Goal: Transaction & Acquisition: Purchase product/service

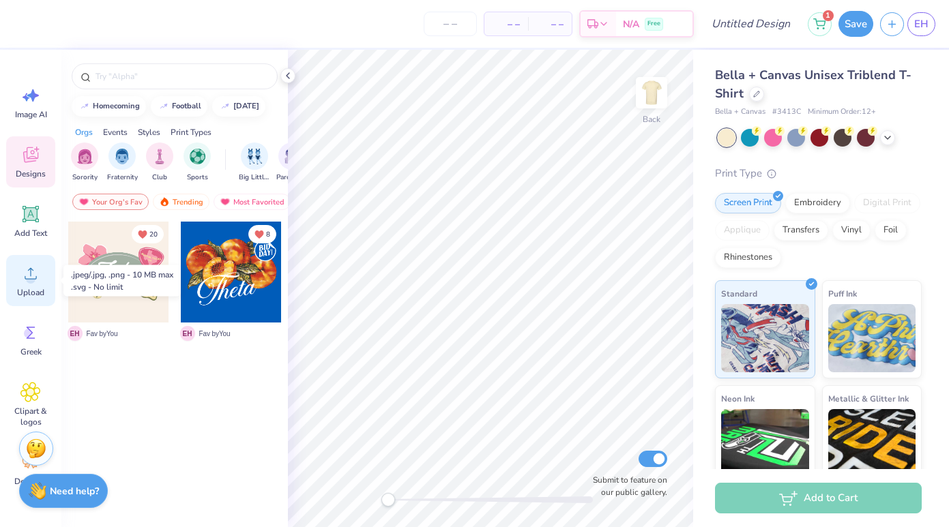
click at [31, 288] on span "Upload" at bounding box center [30, 292] width 27 height 11
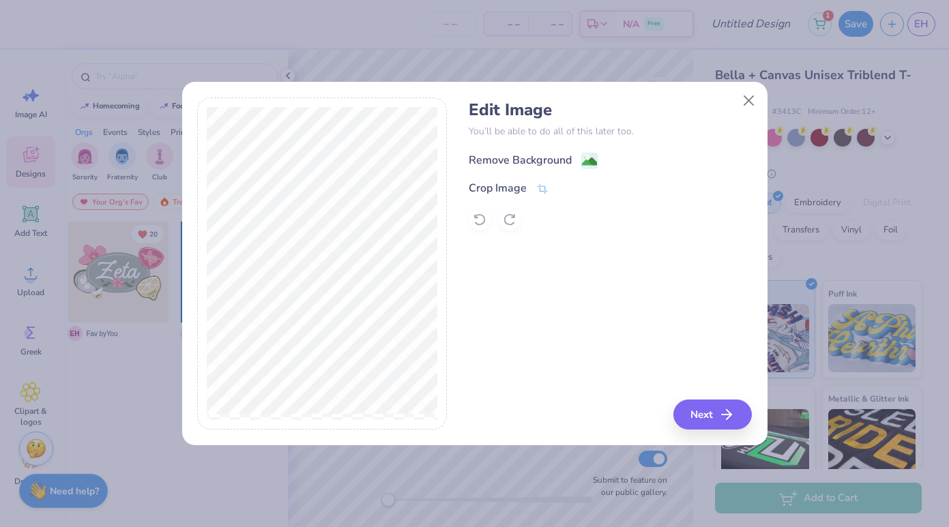
click at [521, 164] on div "Remove Background" at bounding box center [520, 160] width 103 height 16
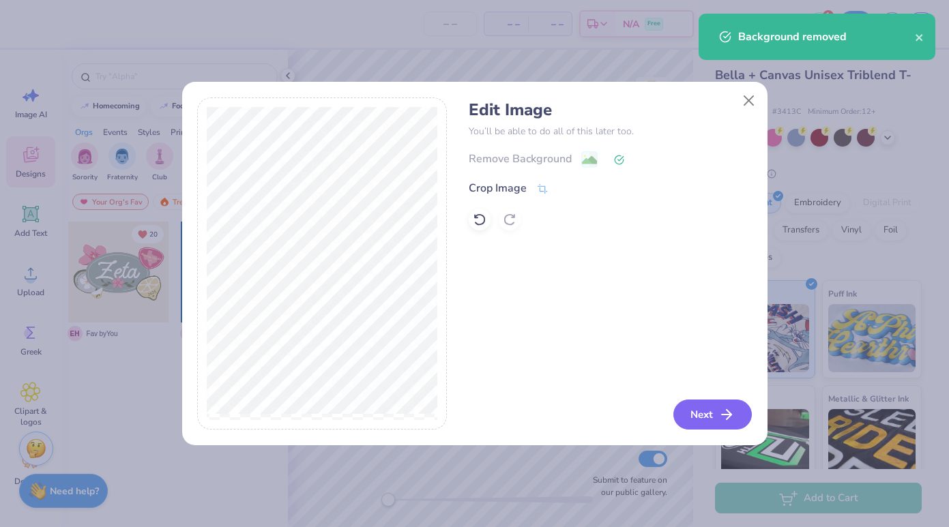
click at [712, 429] on button "Next" at bounding box center [712, 415] width 78 height 30
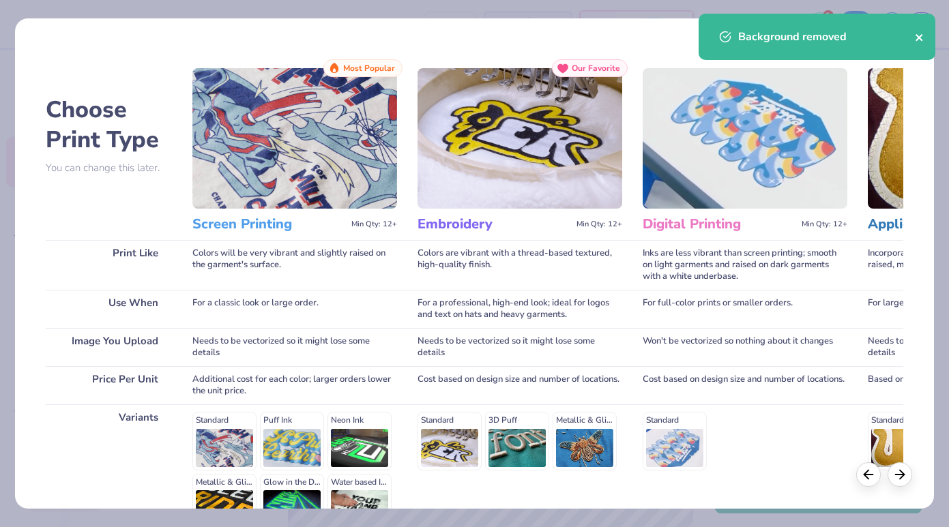
click at [922, 40] on icon "close" at bounding box center [919, 37] width 7 height 7
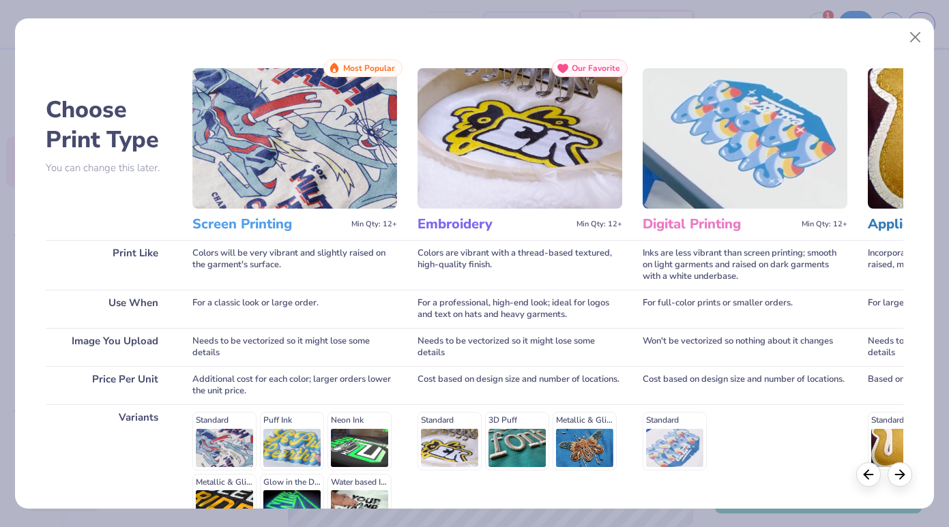
scroll to position [153, 0]
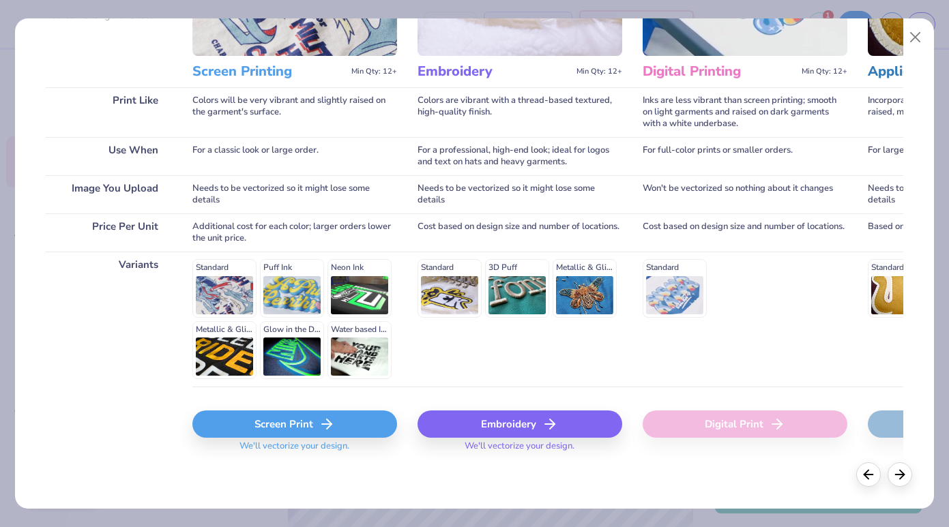
click at [306, 431] on div "Screen Print" at bounding box center [294, 424] width 205 height 27
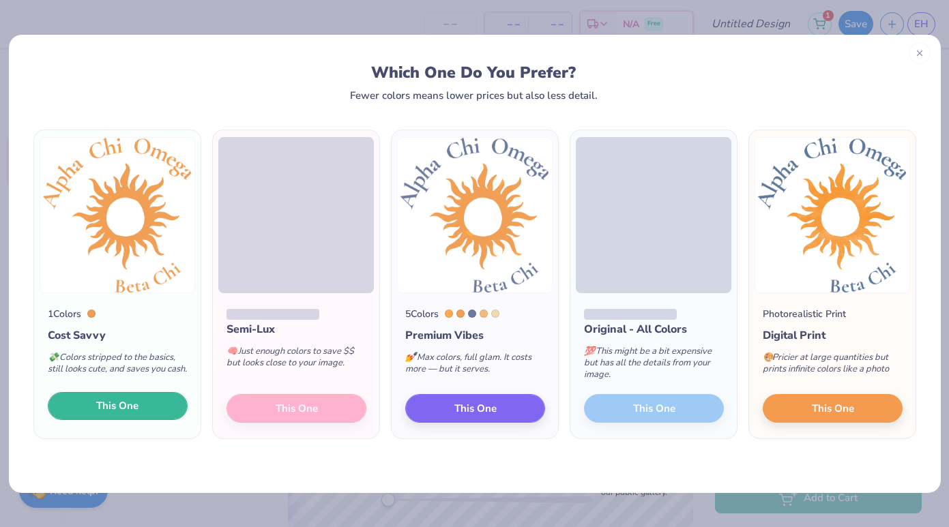
click at [89, 421] on button "This One" at bounding box center [118, 406] width 140 height 29
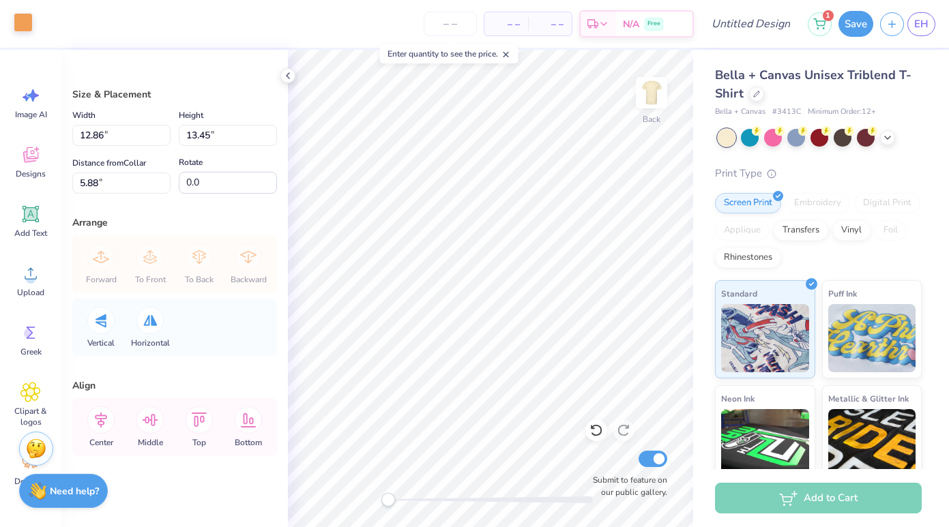
click at [30, 23] on div at bounding box center [23, 22] width 19 height 19
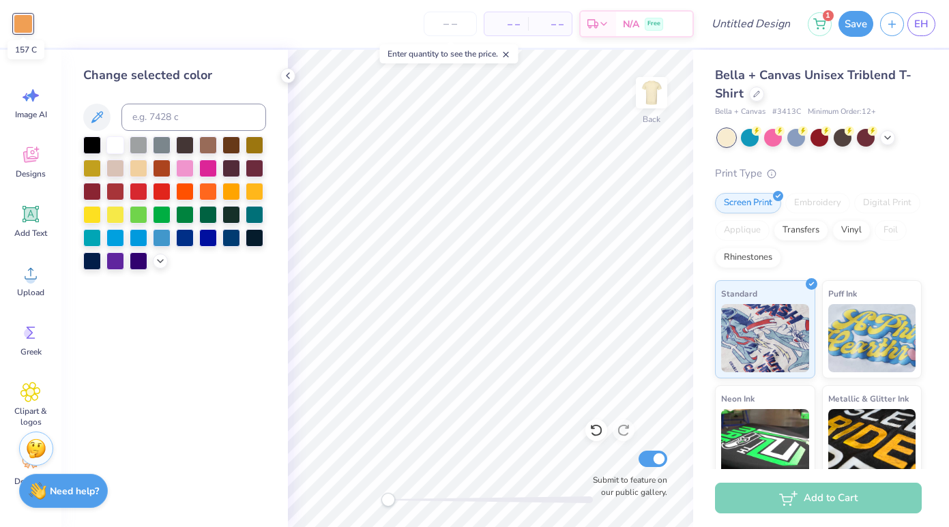
click at [30, 23] on div at bounding box center [23, 23] width 19 height 19
click at [33, 263] on icon at bounding box center [30, 273] width 20 height 20
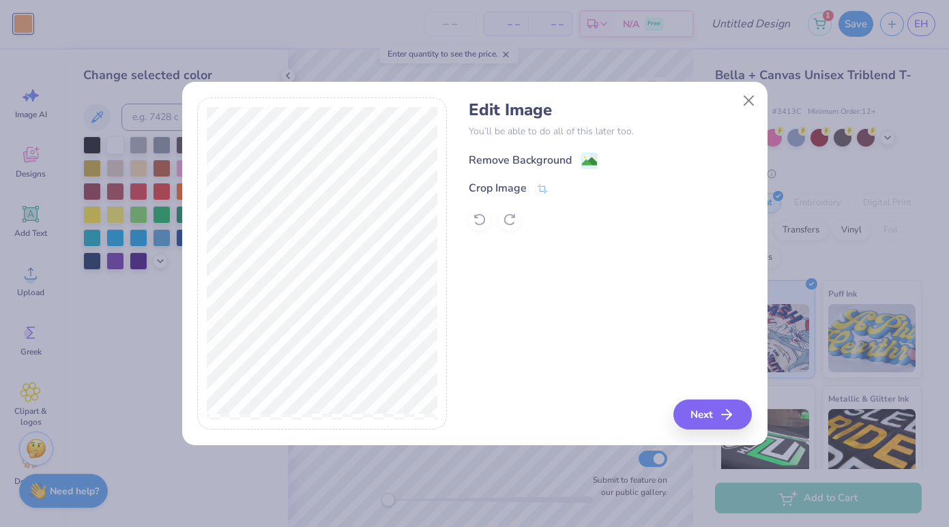
click at [530, 155] on div "Remove Background" at bounding box center [520, 160] width 103 height 16
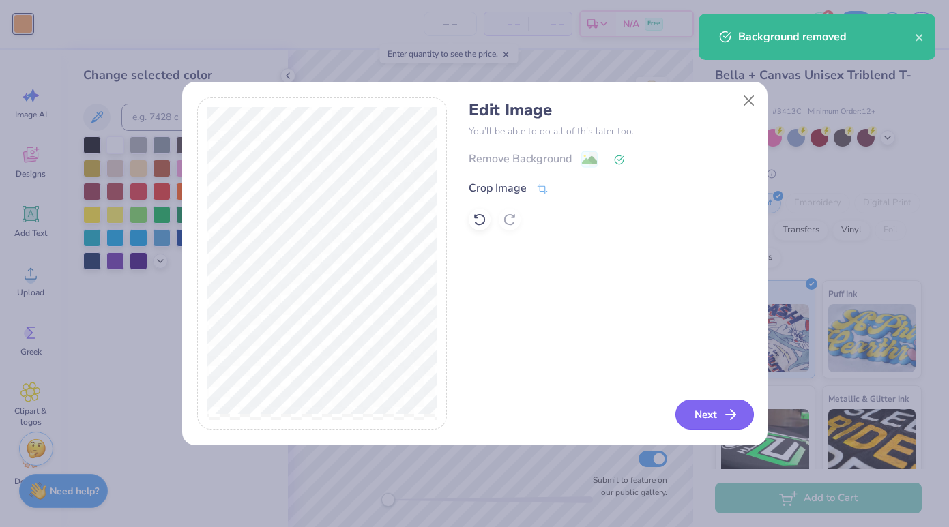
click at [710, 402] on button "Next" at bounding box center [715, 415] width 78 height 30
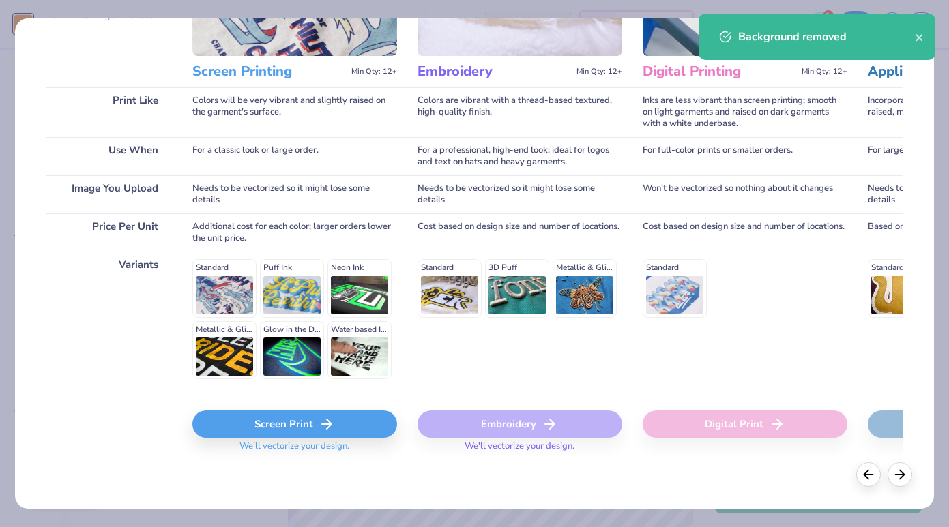
click at [319, 415] on div "Screen Print" at bounding box center [294, 424] width 205 height 27
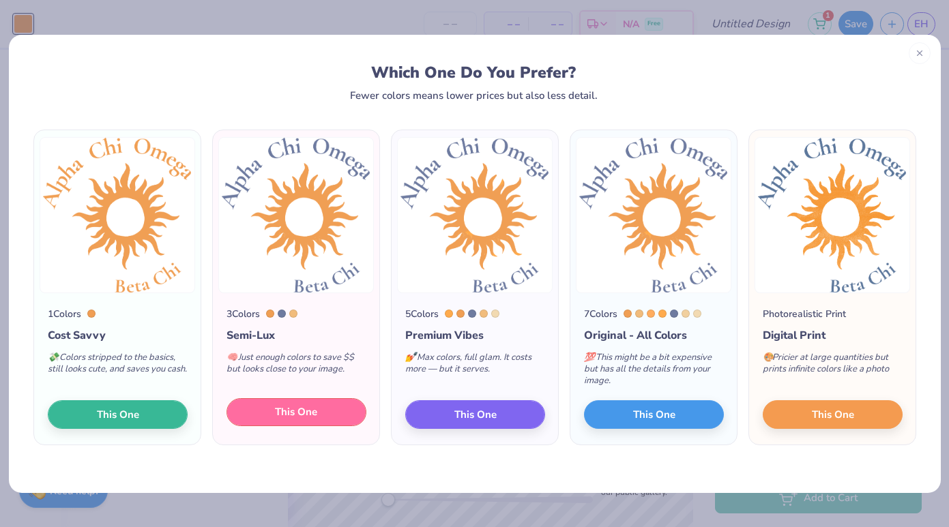
click at [325, 418] on button "This One" at bounding box center [297, 412] width 140 height 29
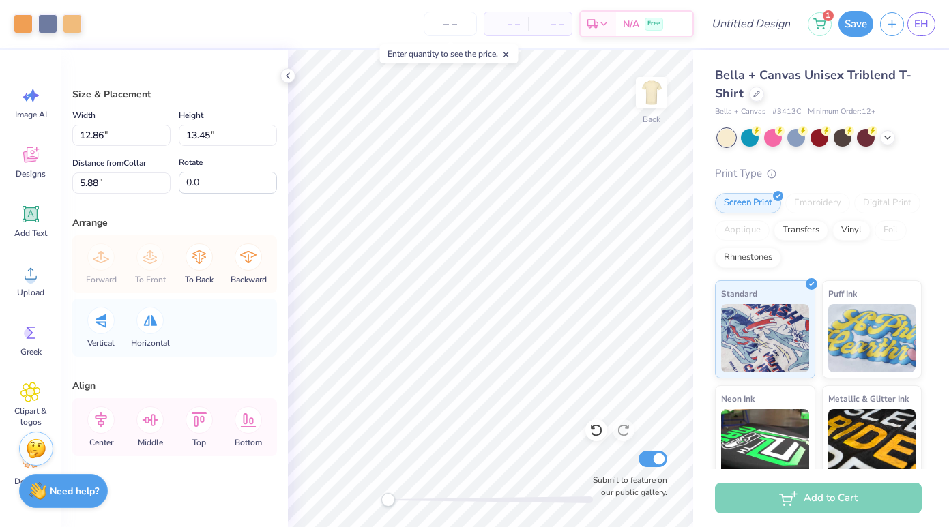
type input "7.04"
type input "7.36"
type input "12.86"
type input "13.45"
type input "8.68"
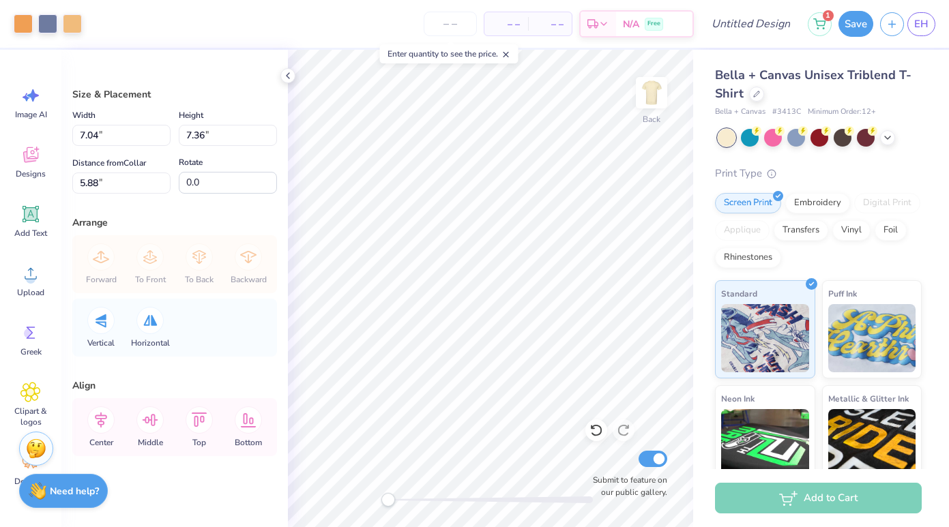
type input "9.08"
type input "0.50"
type input "7.99"
type input "8.35"
type input "3.00"
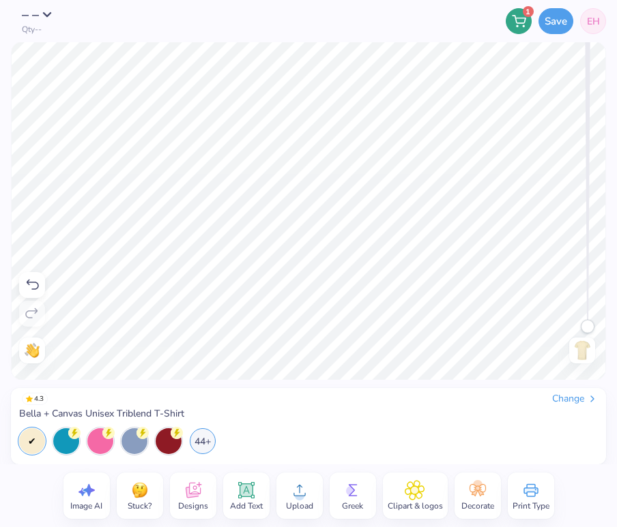
click at [430, 403] on div "4.3 Change" at bounding box center [308, 399] width 579 height 12
click at [308, 489] on div "Upload" at bounding box center [299, 496] width 46 height 46
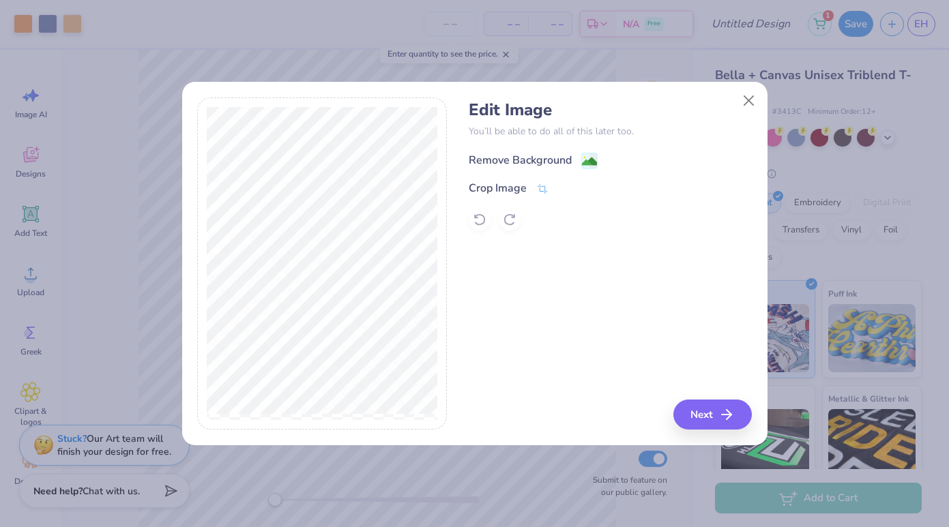
click at [536, 165] on div "Remove Background" at bounding box center [520, 160] width 103 height 16
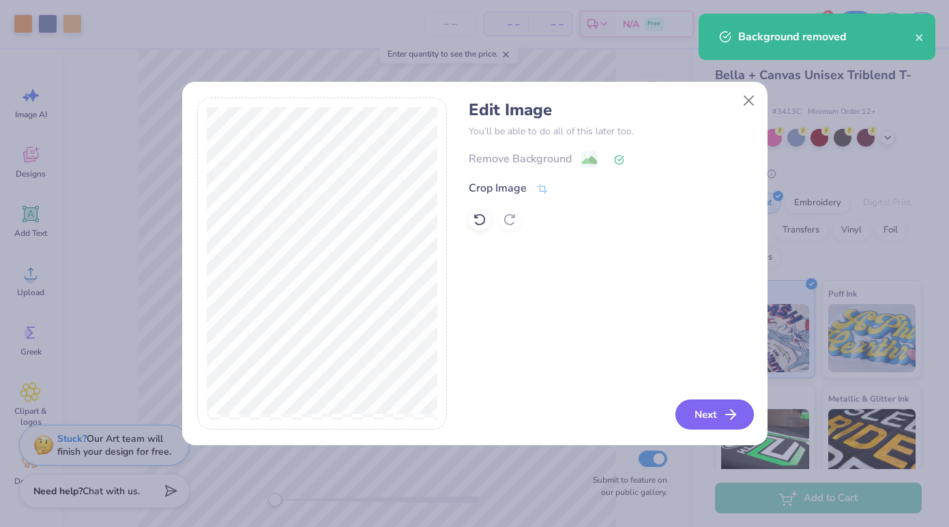
click at [721, 409] on button "Next" at bounding box center [715, 415] width 78 height 30
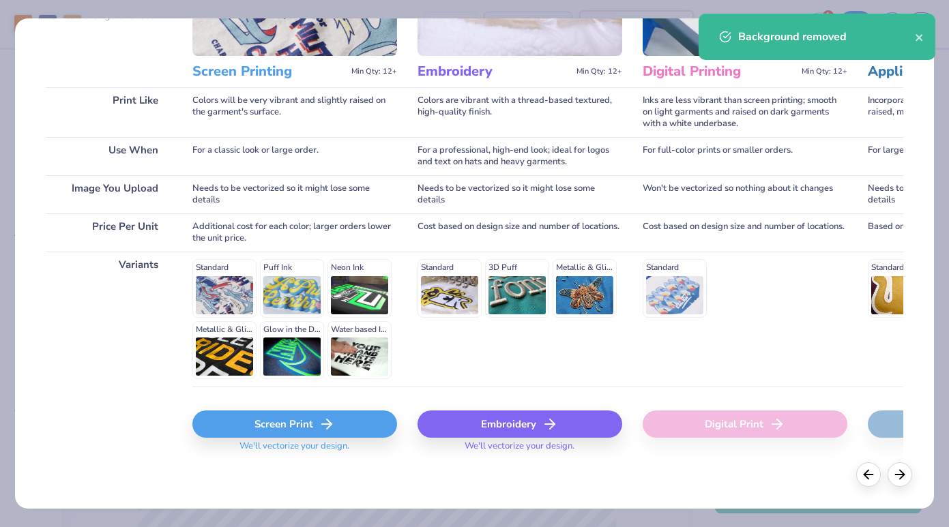
click at [324, 428] on icon at bounding box center [327, 424] width 16 height 16
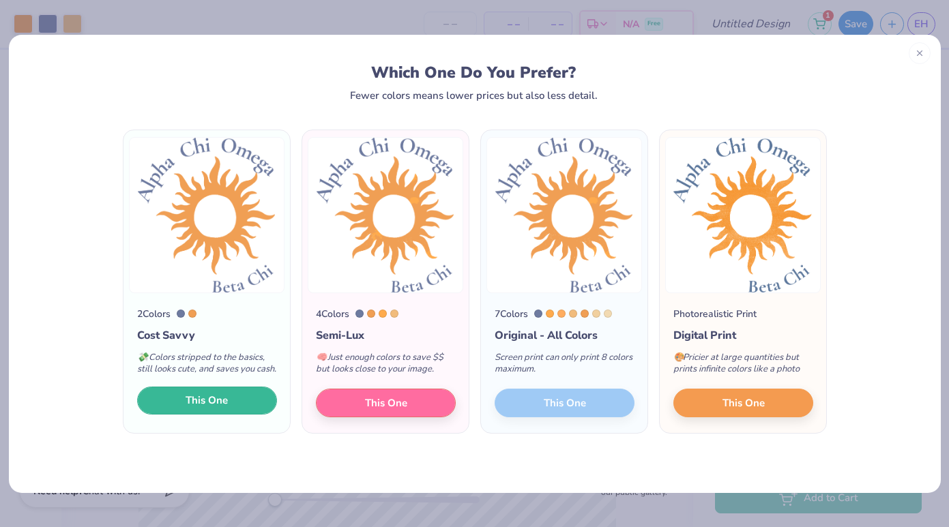
click at [227, 409] on span "This One" at bounding box center [207, 401] width 42 height 16
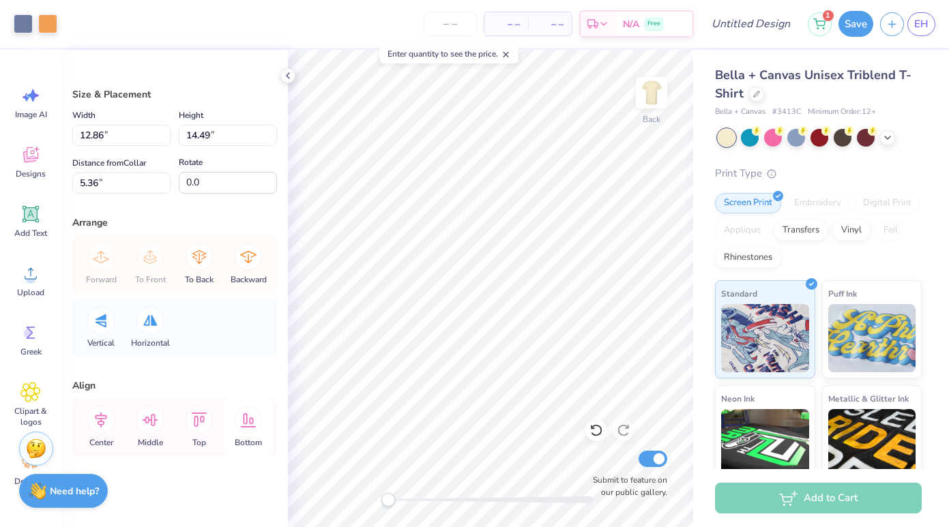
type input "7.99"
type input "8.35"
type input "3.00"
type input "7.06"
type input "7.96"
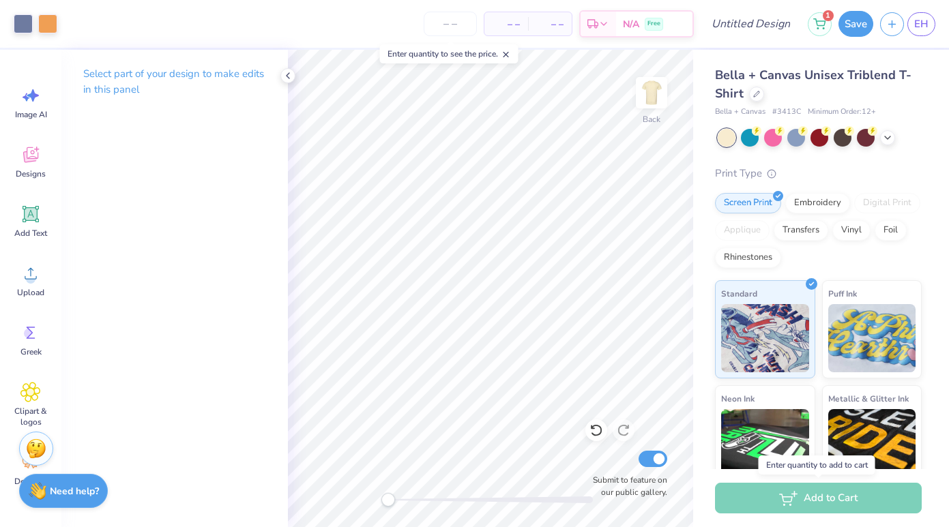
click at [789, 496] on div "Add to Cart" at bounding box center [818, 498] width 207 height 31
click at [859, 27] on button "Save" at bounding box center [856, 22] width 35 height 26
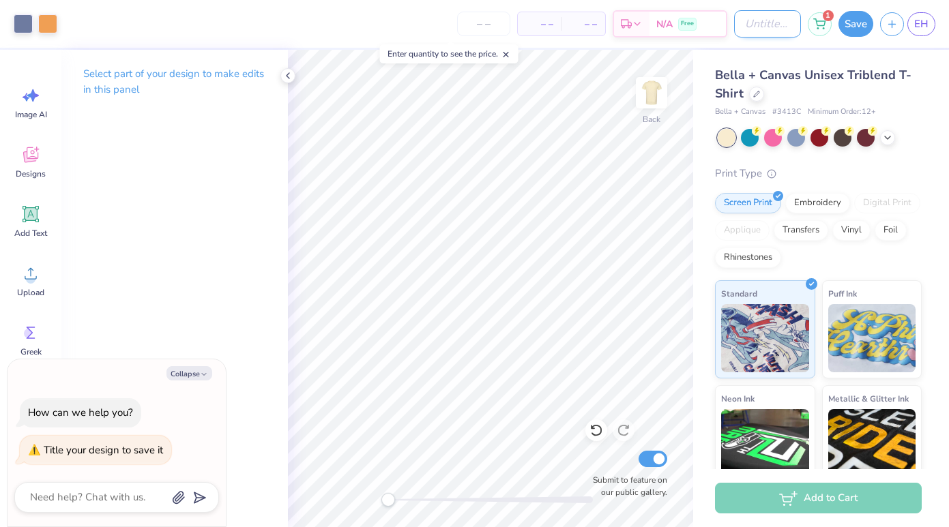
type textarea "x"
click at [762, 20] on input "Design Title" at bounding box center [767, 23] width 67 height 27
type input "F"
type textarea "x"
type input "FI"
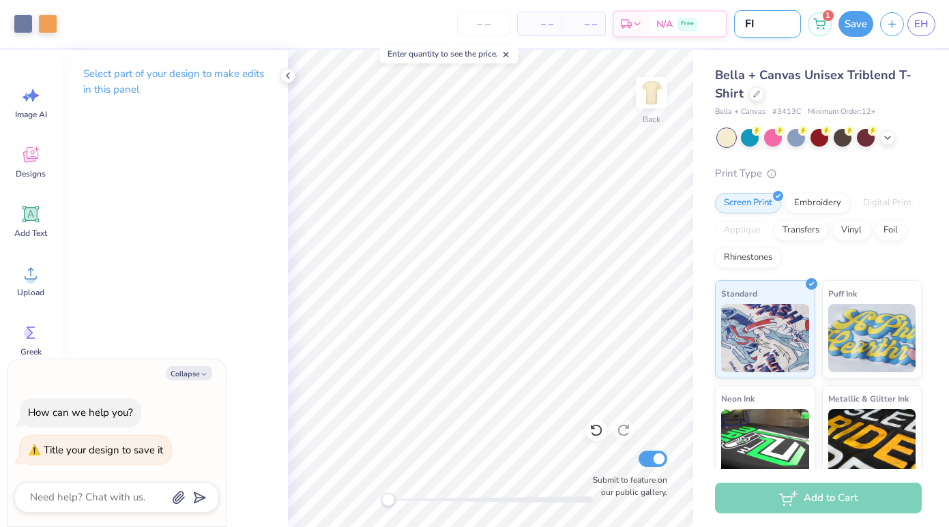
type textarea "x"
type input "FIN"
type textarea "x"
type input "FINA"
type textarea "x"
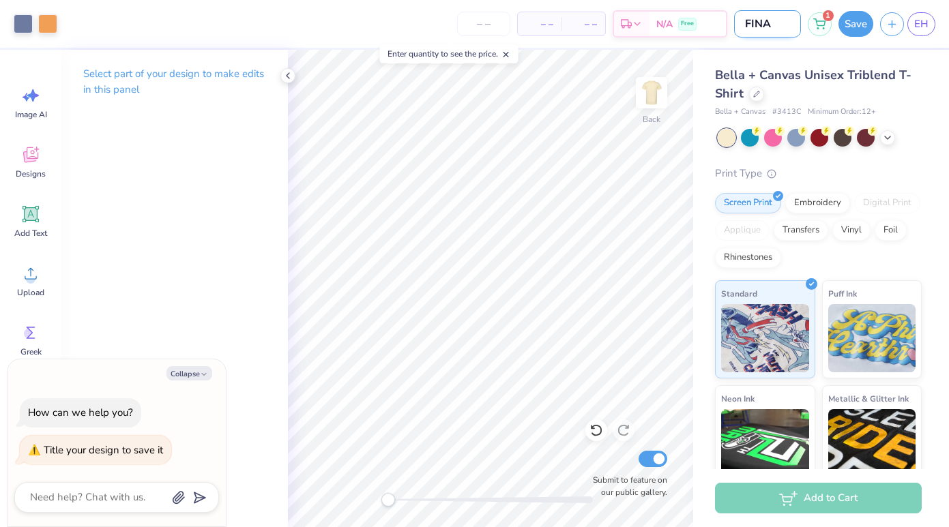
type input "FINAl"
type textarea "x"
type input "FINAl"
click at [291, 74] on icon at bounding box center [287, 75] width 11 height 11
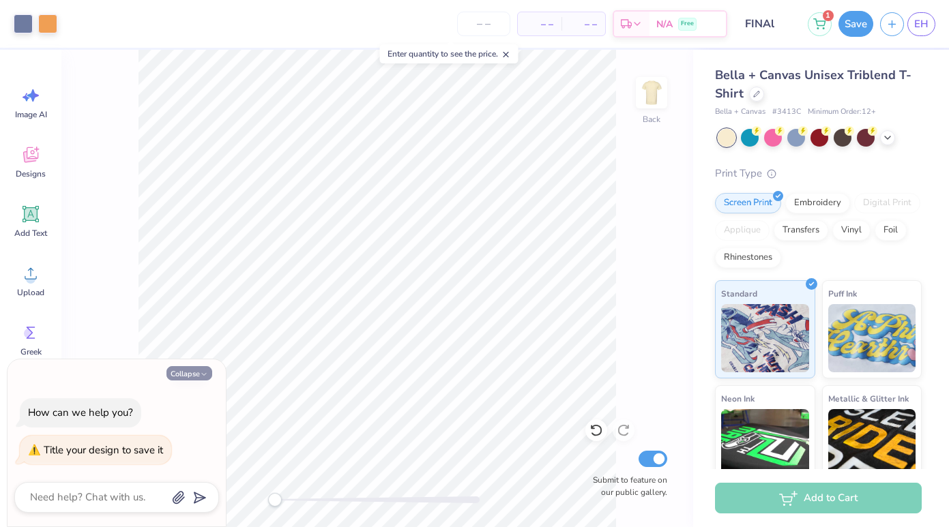
click at [203, 375] on icon "button" at bounding box center [204, 375] width 8 height 8
type textarea "x"
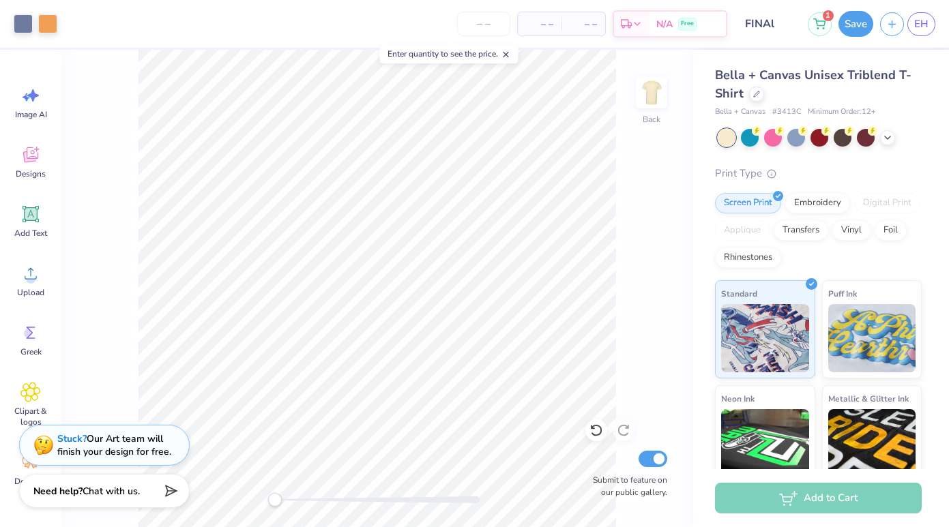
click at [802, 490] on div "Add to Cart" at bounding box center [818, 498] width 207 height 31
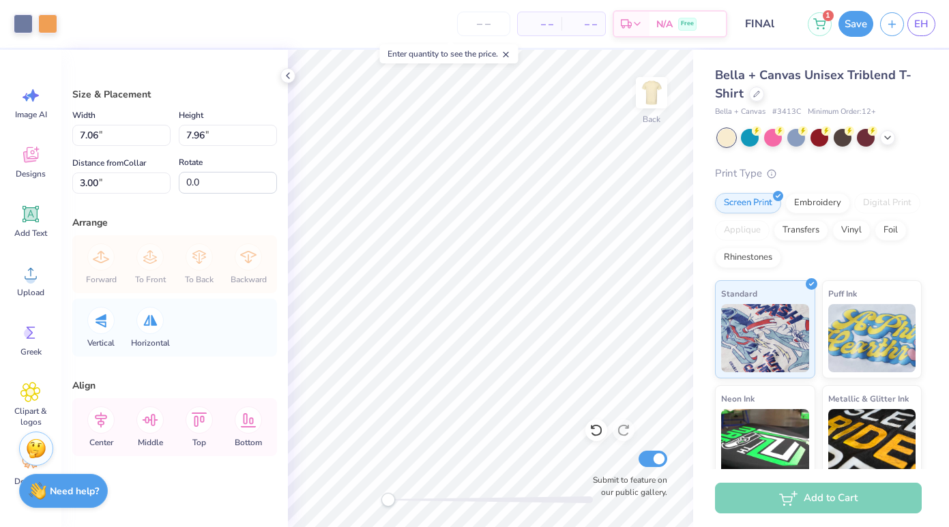
click at [707, 349] on div "Bella + Canvas Unisex Triblend T-Shirt Bella + Canvas # 3413C Minimum Order: 12…" at bounding box center [821, 319] width 256 height 539
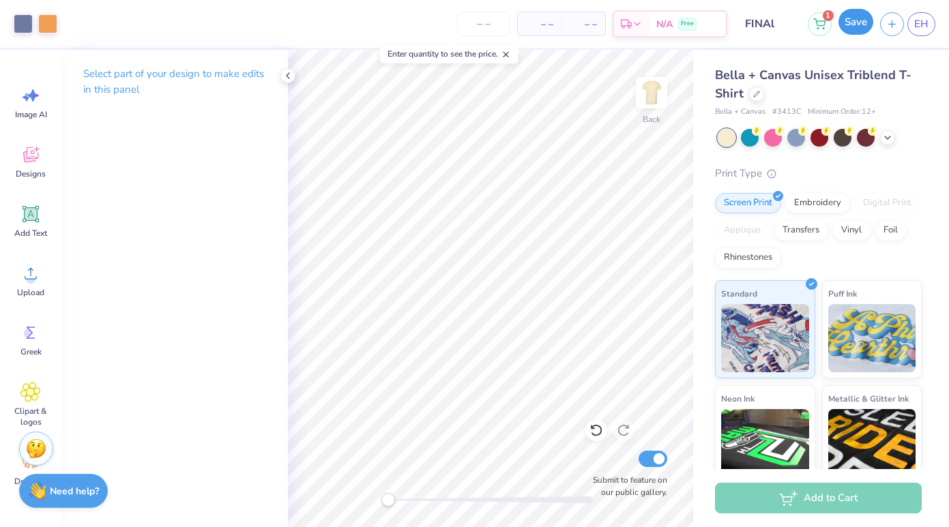
click at [854, 20] on button "Save" at bounding box center [856, 22] width 35 height 26
click at [817, 26] on icon at bounding box center [819, 21] width 12 height 11
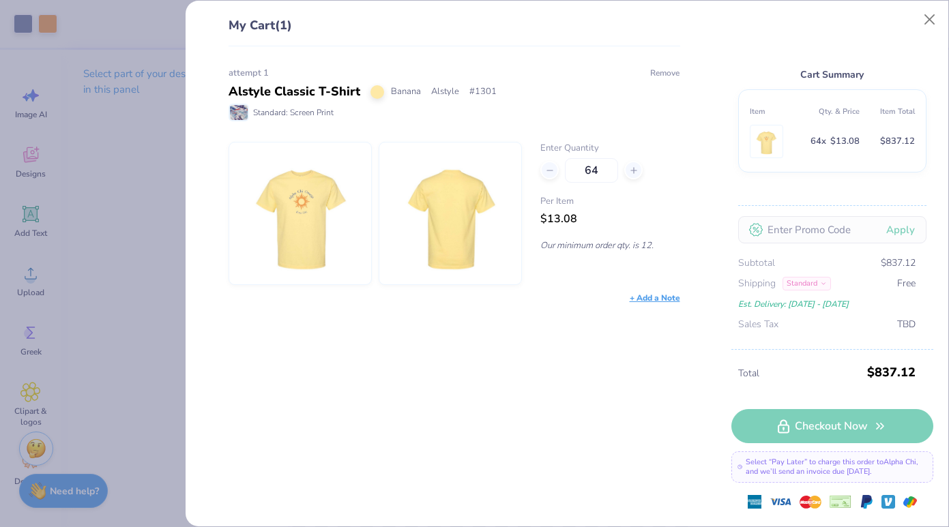
click at [668, 75] on button "Remove" at bounding box center [665, 73] width 31 height 12
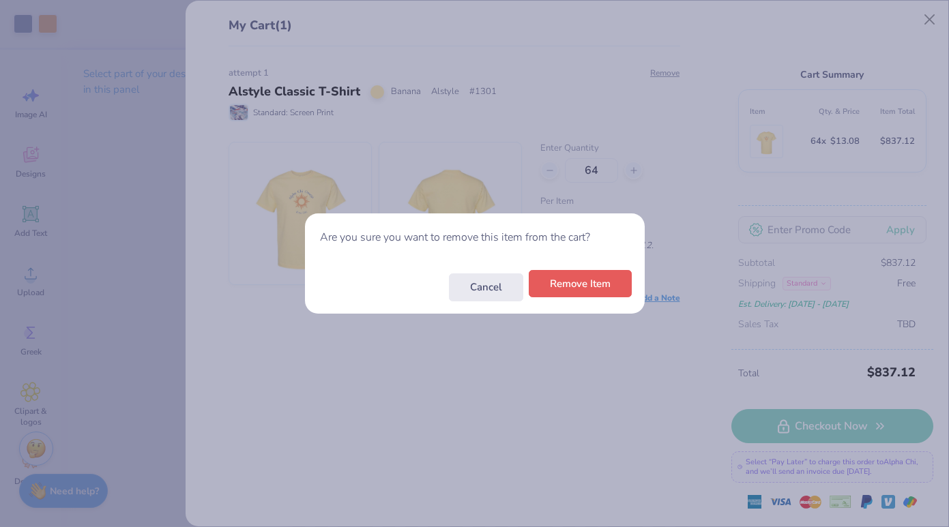
click at [592, 290] on button "Remove Item" at bounding box center [580, 284] width 103 height 28
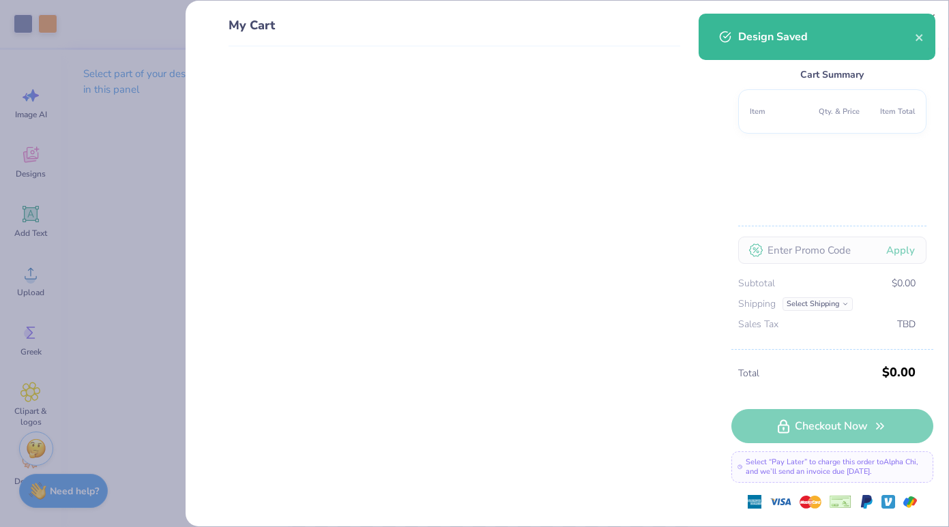
click at [89, 346] on div "My Cart Cart Summary Item Qty. & Price Item Total Apply Subtotal $0.00 Shipping…" at bounding box center [474, 263] width 949 height 527
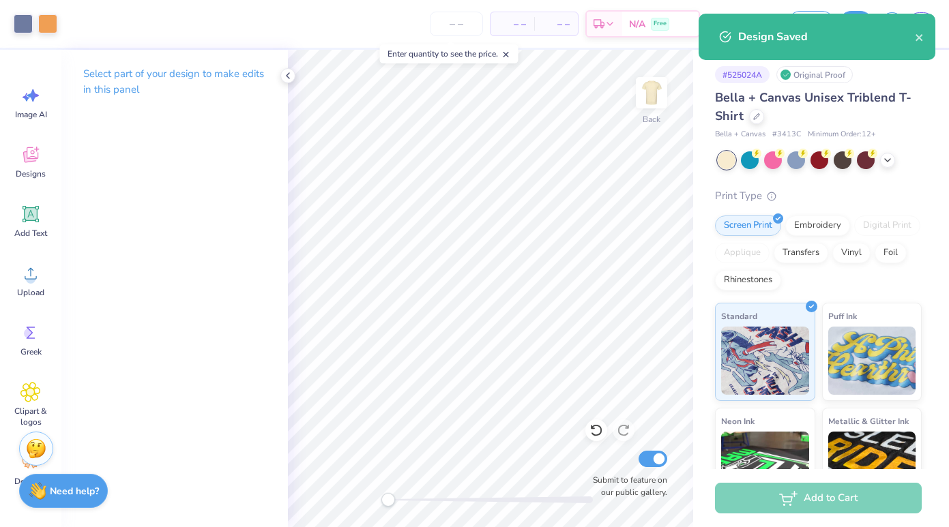
click at [820, 505] on div "Add to Cart" at bounding box center [818, 498] width 207 height 31
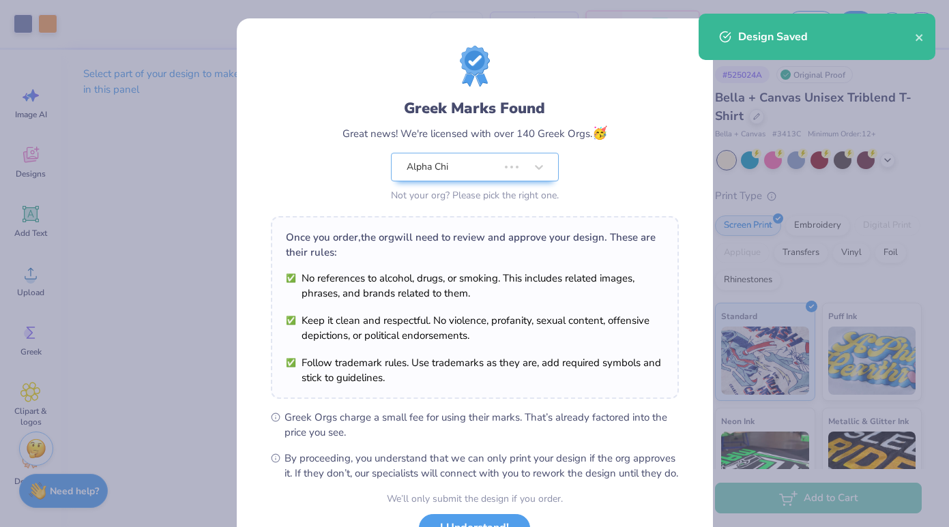
click at [820, 505] on div "Greek Marks Found Great news! We're licensed with over 140 Greek Orgs. 🥳 Alpha …" at bounding box center [474, 263] width 949 height 527
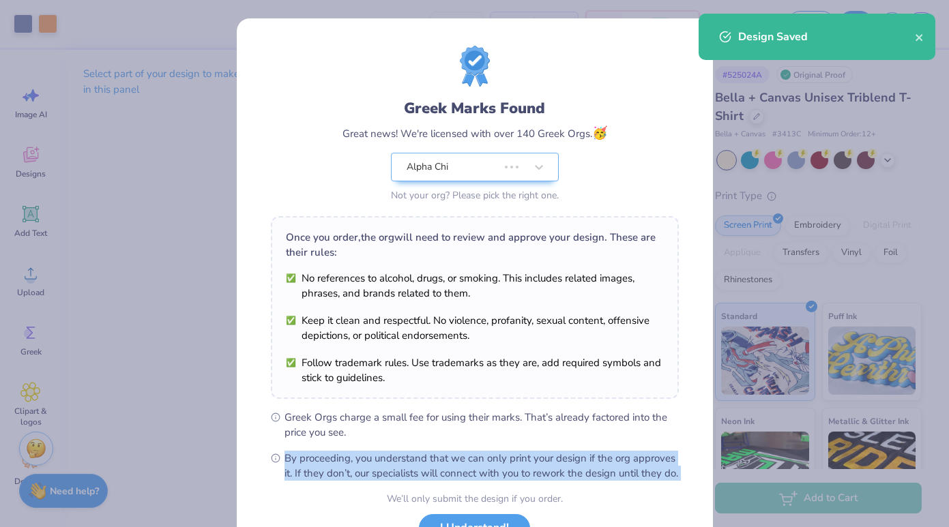
click at [820, 505] on div "Greek Marks Found Great news! We're licensed with over 140 Greek Orgs. 🥳 Alpha …" at bounding box center [474, 263] width 949 height 527
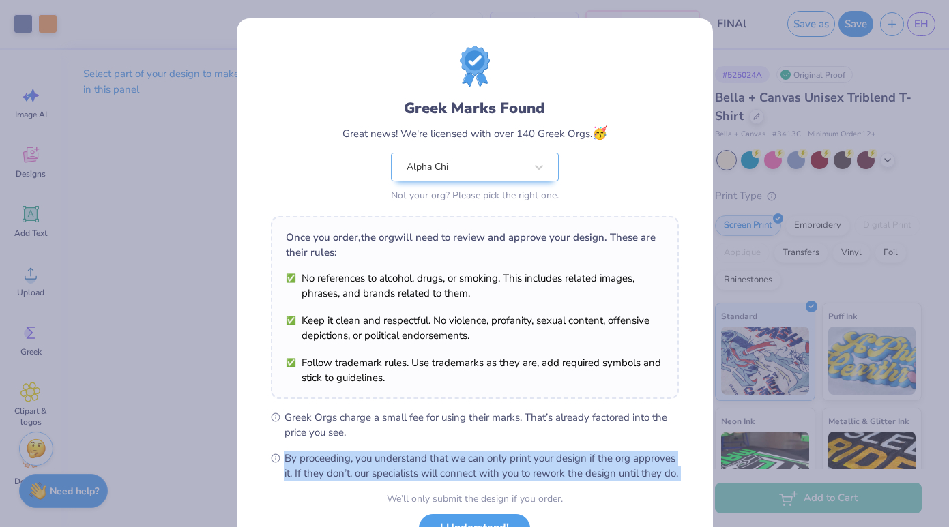
scroll to position [111, 0]
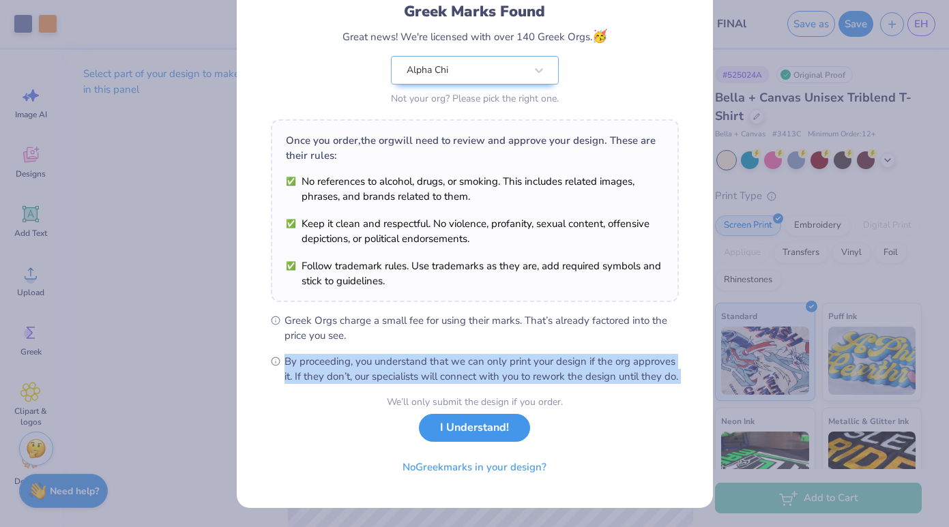
click at [474, 435] on button "I Understand!" at bounding box center [474, 428] width 111 height 28
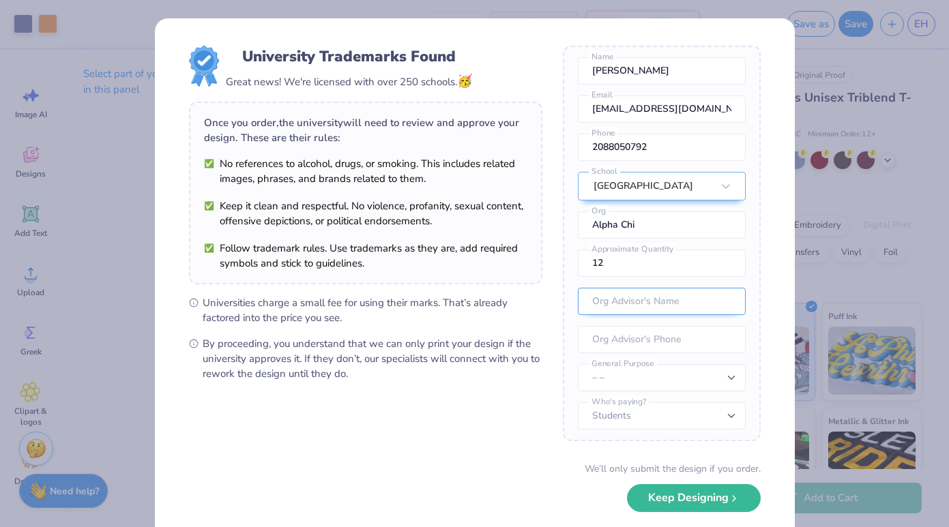
scroll to position [50, 0]
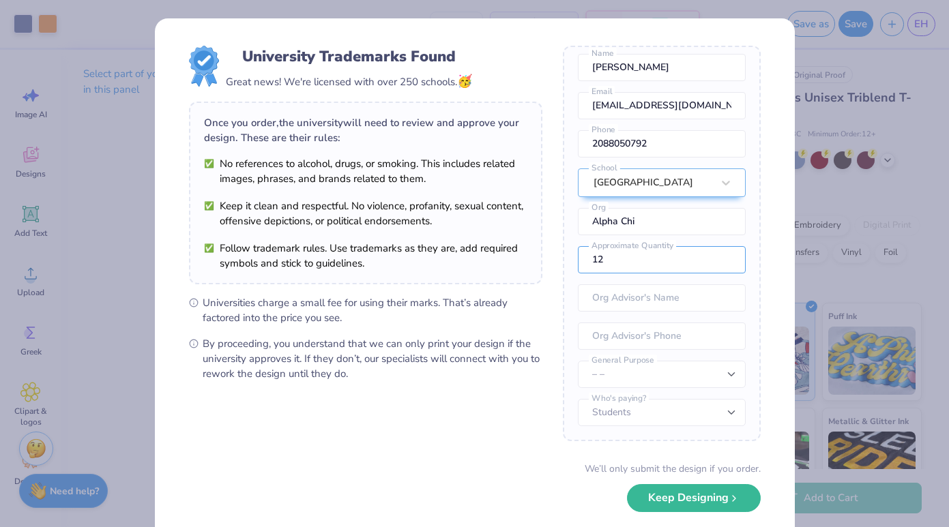
drag, startPoint x: 676, startPoint y: 268, endPoint x: 555, endPoint y: 251, distance: 122.0
click at [553, 251] on form "University Trademarks Found Great news! We're licensed with over 250 schools. 🥳…" at bounding box center [475, 297] width 572 height 502
type input "65"
click at [641, 290] on input "text" at bounding box center [662, 298] width 168 height 27
click at [682, 497] on button "Keep Designing" at bounding box center [694, 495] width 134 height 28
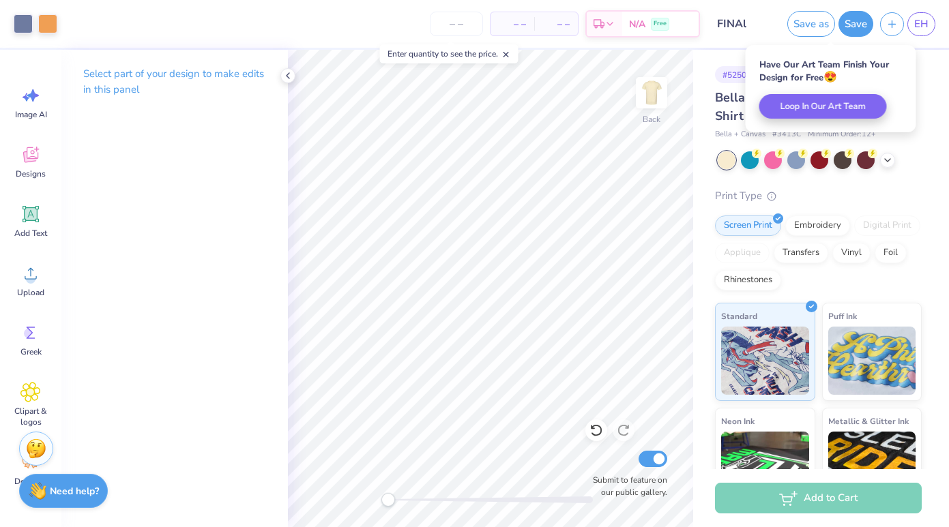
click at [774, 498] on div "Add to Cart" at bounding box center [818, 498] width 207 height 31
click at [808, 497] on div "Add to Cart" at bounding box center [818, 498] width 207 height 31
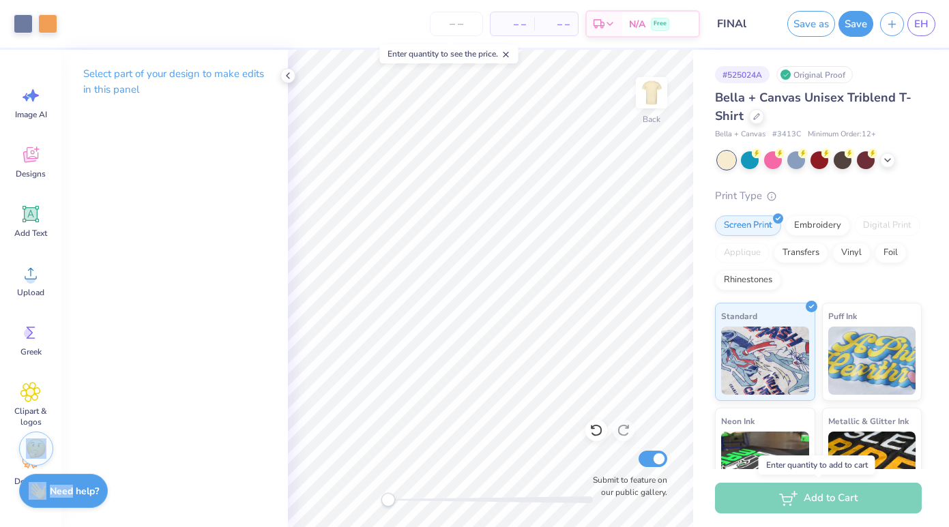
click at [808, 497] on div "Add to Cart" at bounding box center [818, 498] width 207 height 31
click at [528, 30] on div "– – Per Item" at bounding box center [513, 23] width 44 height 23
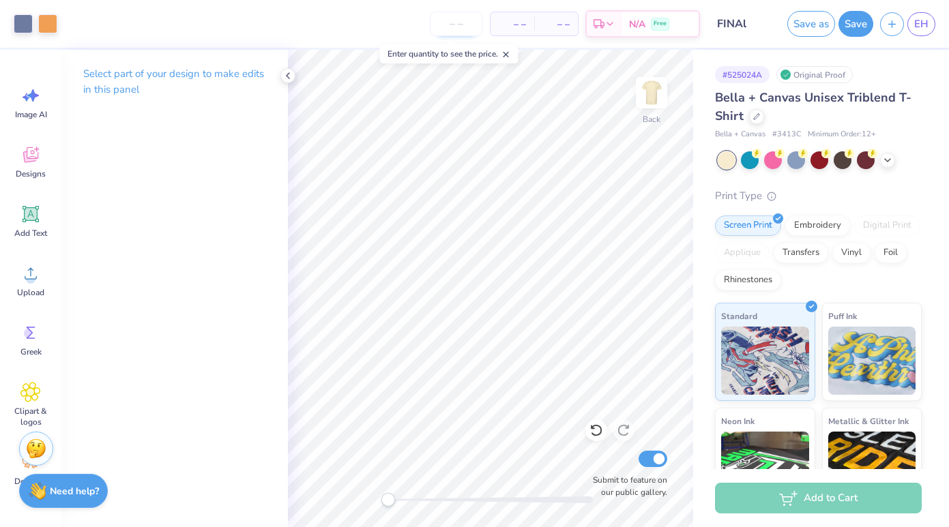
click at [469, 29] on input "number" at bounding box center [456, 24] width 53 height 25
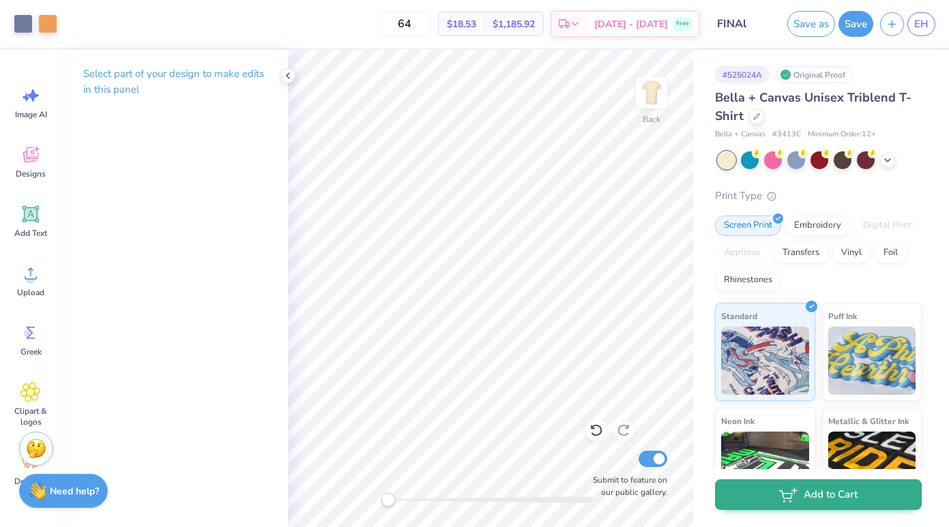
type input "64"
click at [839, 502] on button "Add to Cart" at bounding box center [818, 495] width 207 height 31
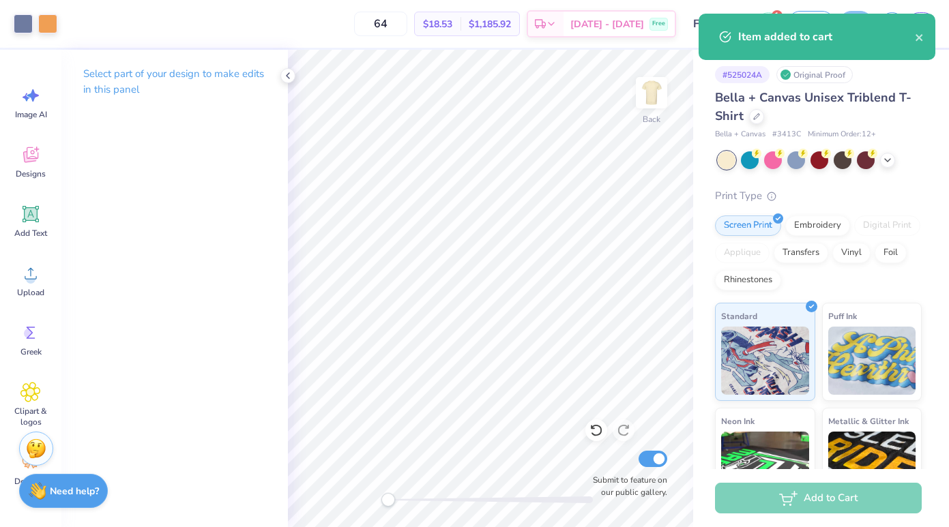
click at [909, 33] on div "Item added to cart" at bounding box center [826, 37] width 177 height 16
click at [926, 34] on div "Item added to cart" at bounding box center [817, 37] width 237 height 46
click at [920, 38] on icon "close" at bounding box center [919, 37] width 7 height 7
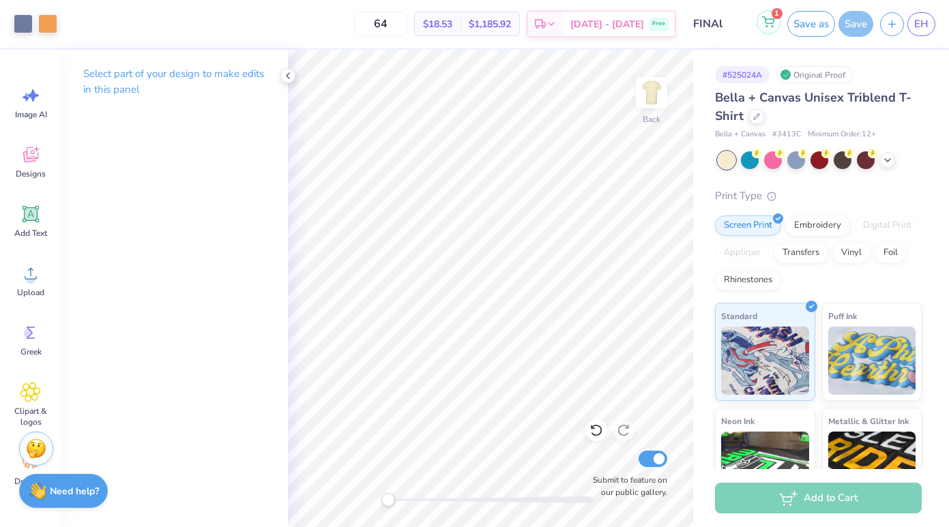
click at [766, 18] on icon at bounding box center [769, 20] width 12 height 7
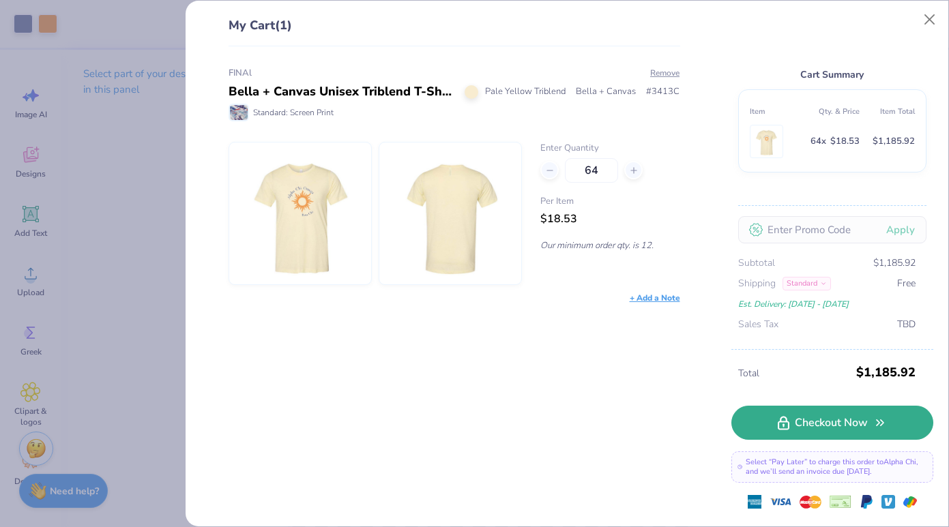
click at [817, 424] on link "Checkout Now" at bounding box center [832, 423] width 202 height 34
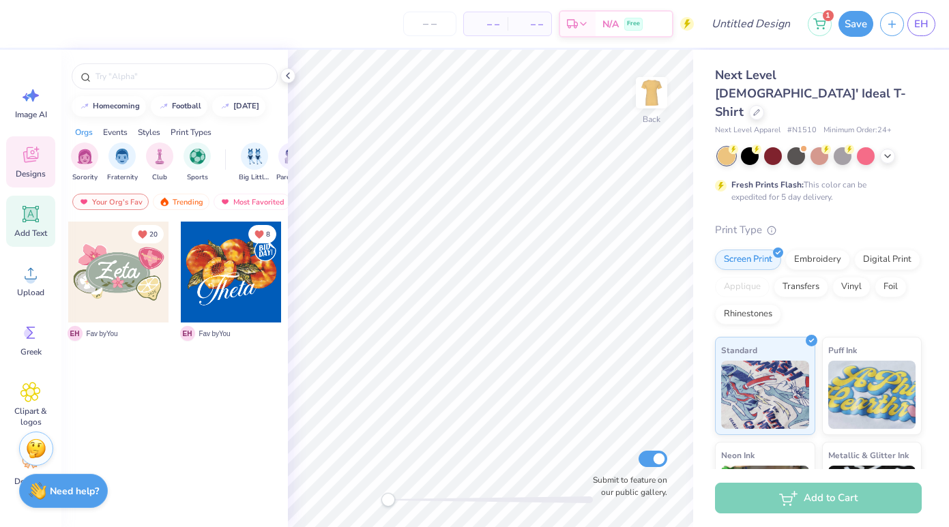
click at [37, 209] on icon at bounding box center [31, 214] width 16 height 16
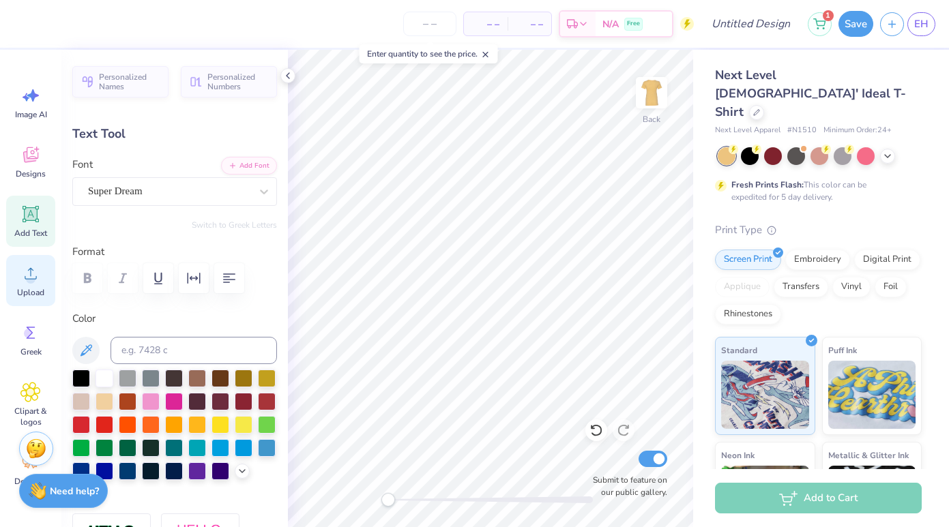
click at [40, 271] on icon at bounding box center [30, 273] width 20 height 20
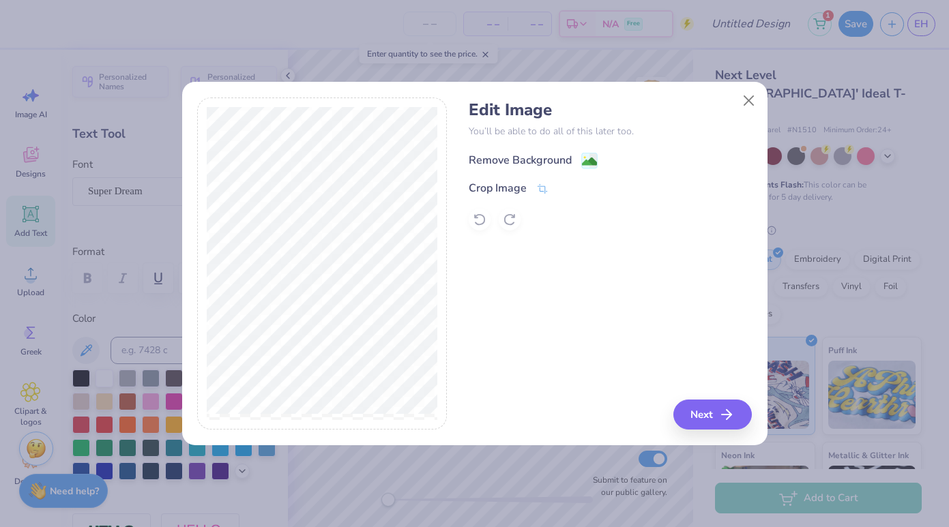
click at [511, 161] on div "Remove Background" at bounding box center [520, 160] width 103 height 16
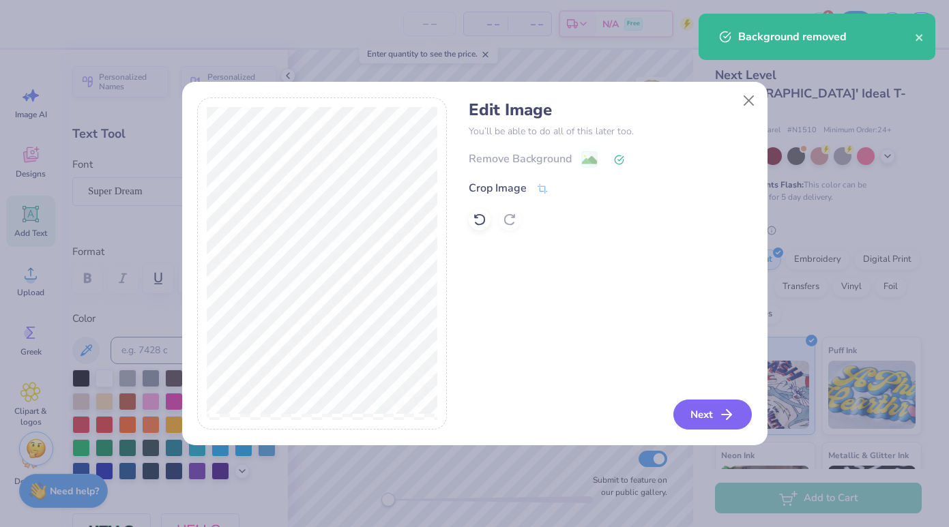
click at [731, 420] on polyline "button" at bounding box center [729, 415] width 5 height 10
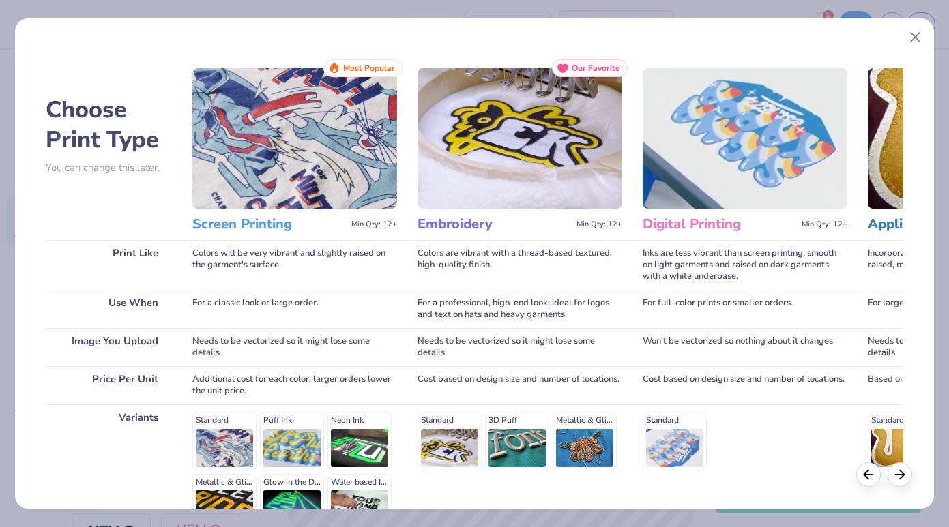
scroll to position [153, 0]
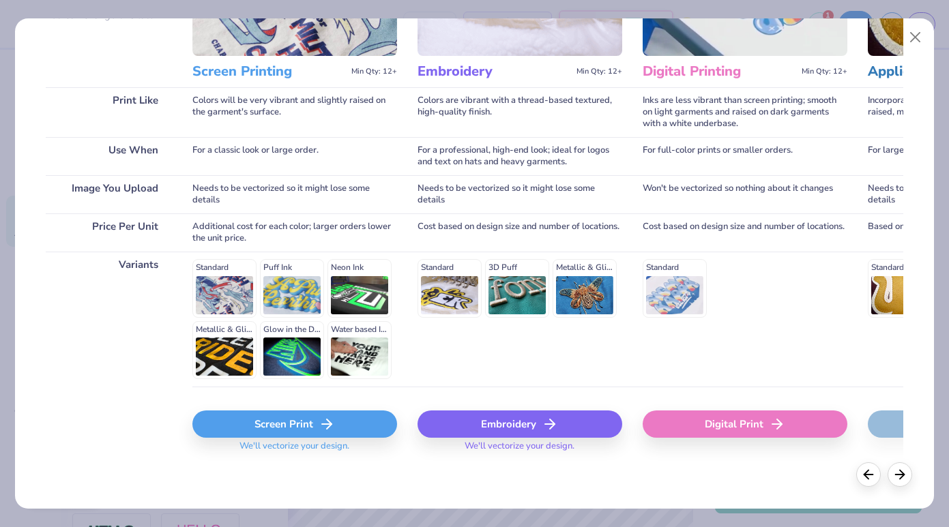
click at [317, 445] on span "We'll vectorize your design." at bounding box center [294, 451] width 121 height 20
click at [317, 433] on div "Screen Print" at bounding box center [294, 424] width 205 height 27
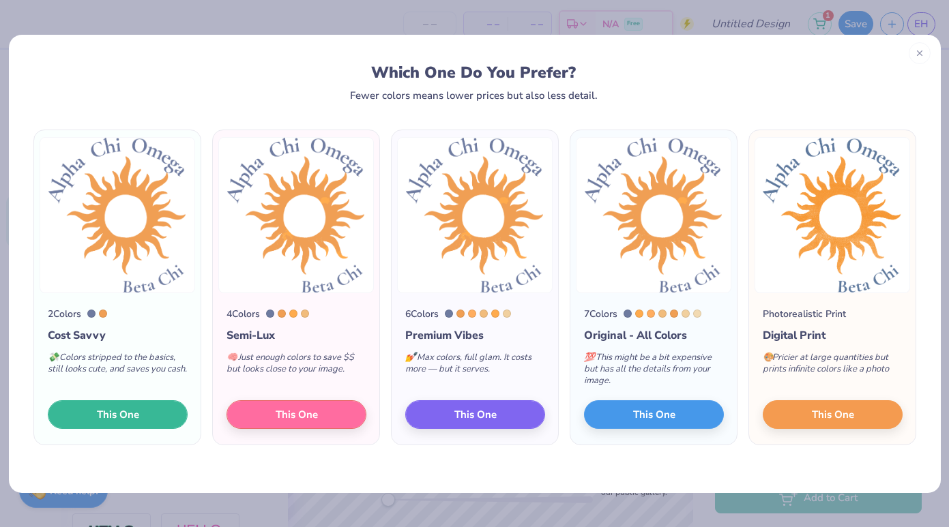
click at [126, 401] on button "This One" at bounding box center [118, 415] width 140 height 29
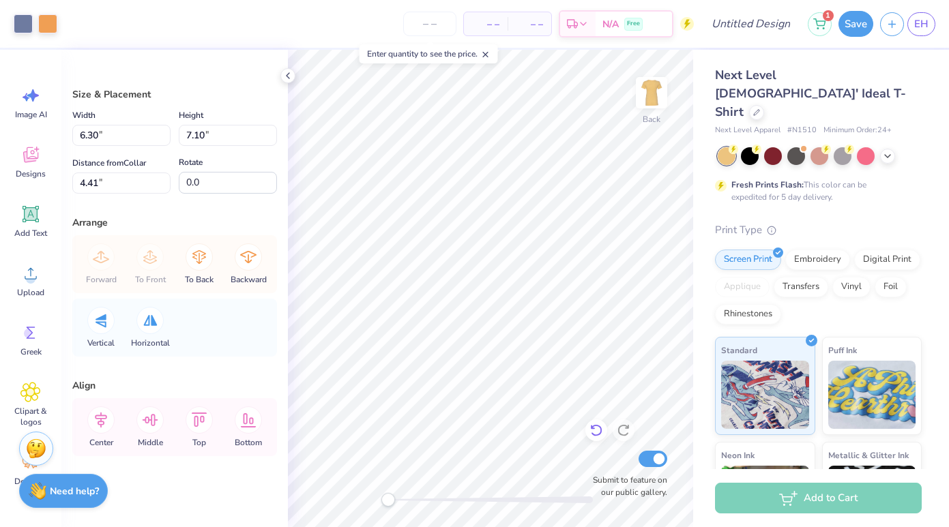
type input "6.30"
type input "7.10"
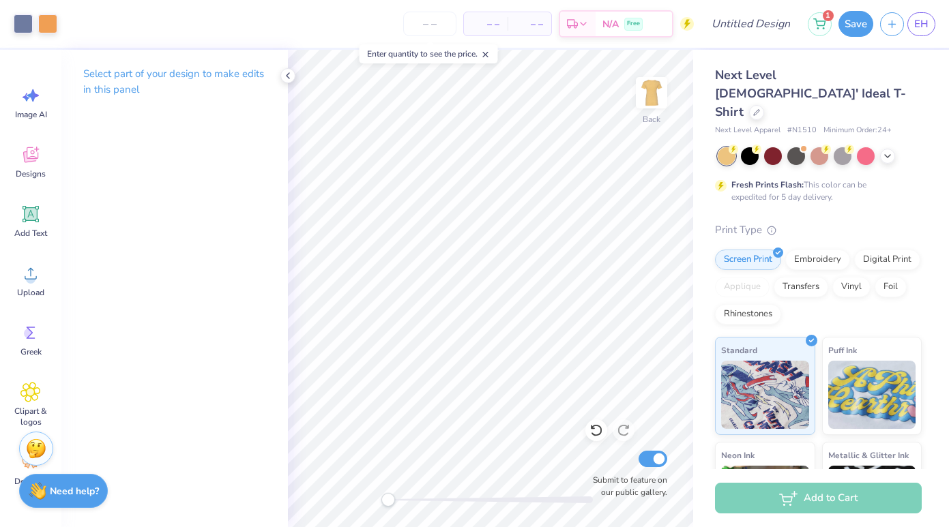
click at [821, 510] on div "Add to Cart" at bounding box center [818, 498] width 207 height 31
click at [527, 19] on span "– –" at bounding box center [529, 24] width 27 height 14
click at [488, 24] on span "– –" at bounding box center [485, 24] width 27 height 14
click at [522, 29] on span "– –" at bounding box center [529, 24] width 27 height 14
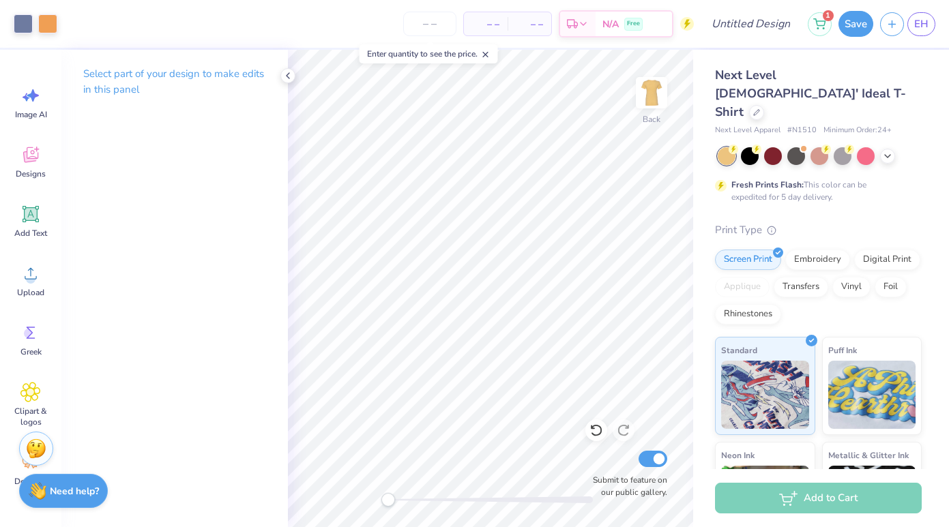
click at [540, 15] on div "– – Total" at bounding box center [530, 23] width 44 height 23
click at [447, 23] on input "number" at bounding box center [429, 24] width 53 height 25
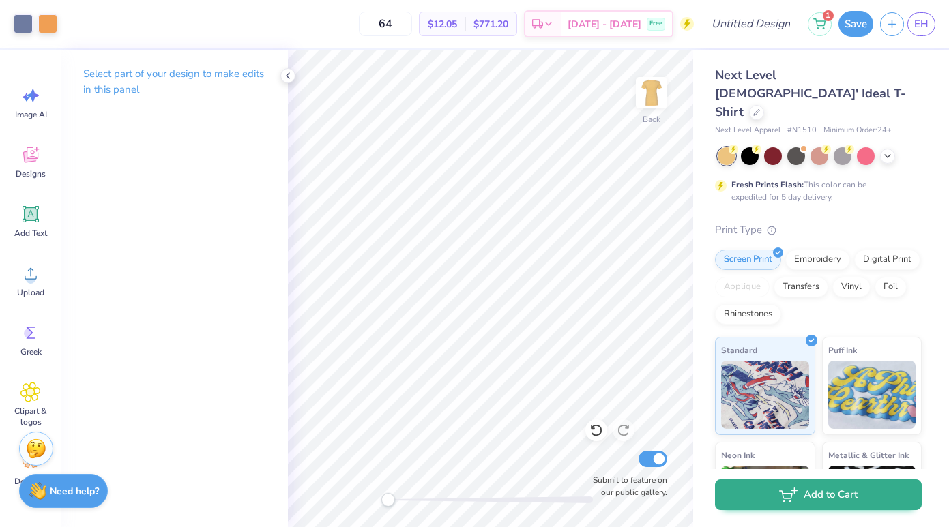
type input "64"
click at [870, 495] on button "Add to Cart" at bounding box center [818, 495] width 207 height 31
click at [826, 506] on button "Add to Cart" at bounding box center [818, 495] width 207 height 31
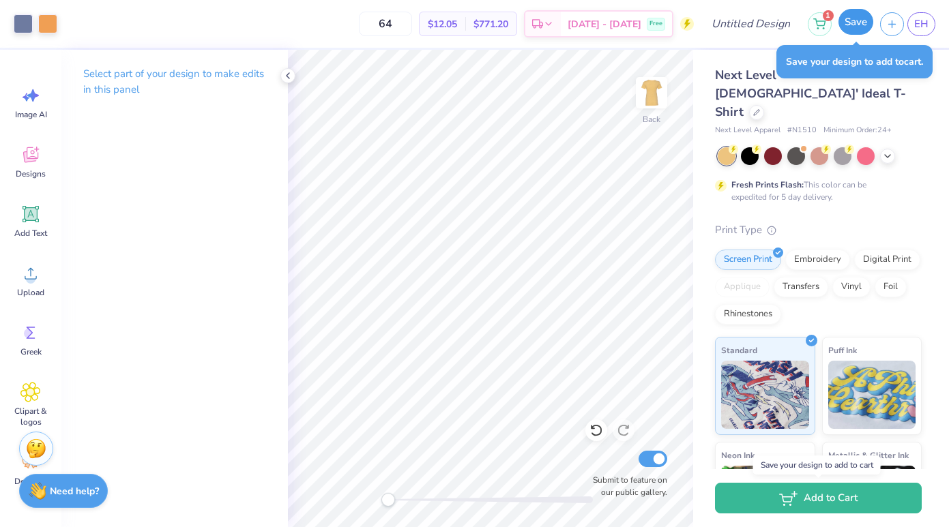
click at [858, 18] on button "Save" at bounding box center [856, 22] width 35 height 26
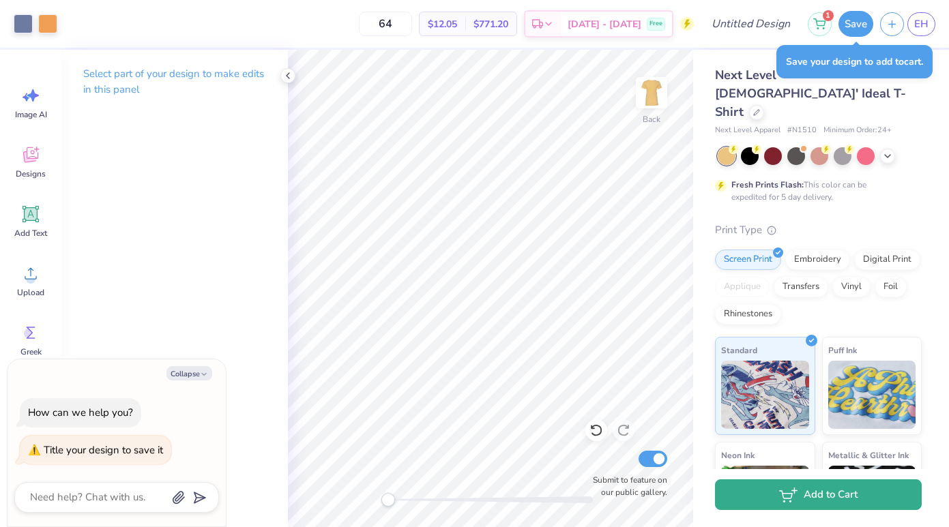
type textarea "x"
click at [792, 492] on icon "button" at bounding box center [788, 495] width 18 height 15
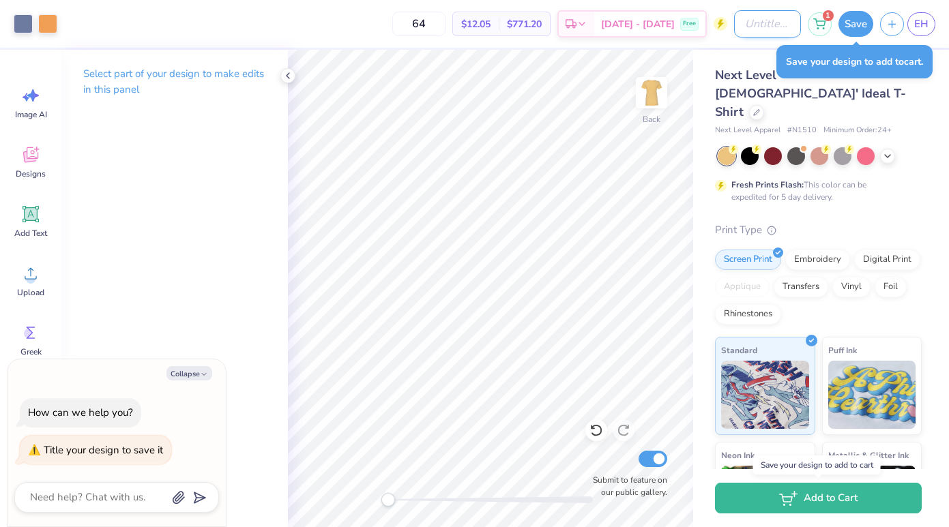
click at [735, 13] on input "Design Title" at bounding box center [767, 23] width 67 height 27
type input "T"
type textarea "x"
type input "Th"
type textarea "x"
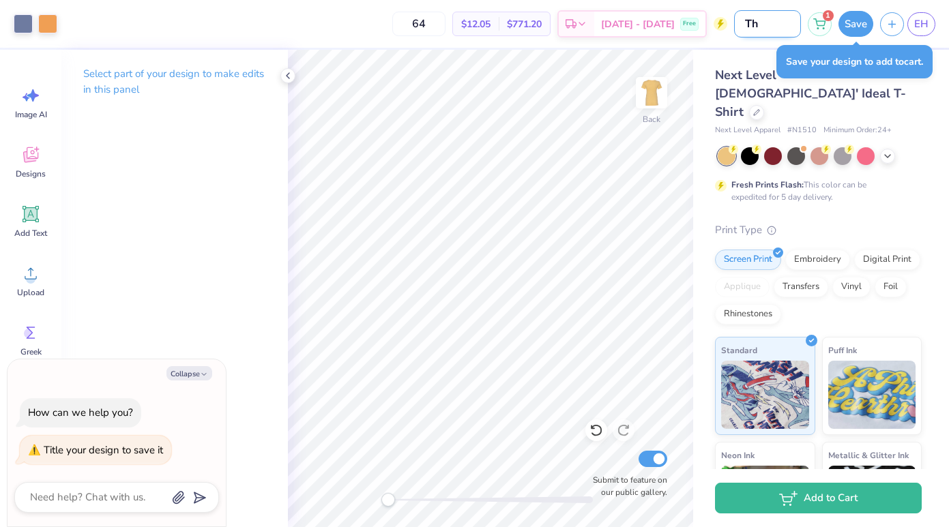
type input "Thi"
type textarea "x"
type input "Thin"
type textarea "x"
type input "Thing"
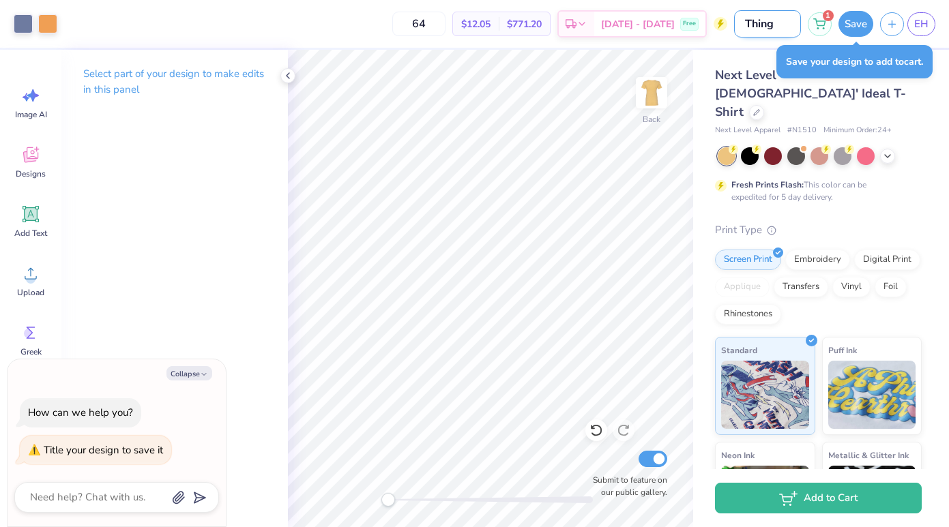
type textarea "x"
type input "Thing"
click at [855, 14] on button "Save" at bounding box center [856, 24] width 35 height 26
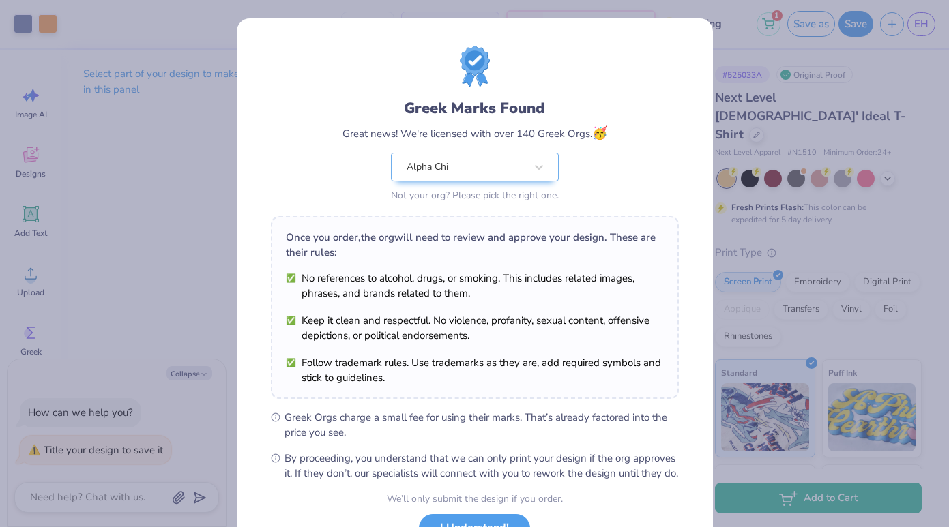
scroll to position [111, 0]
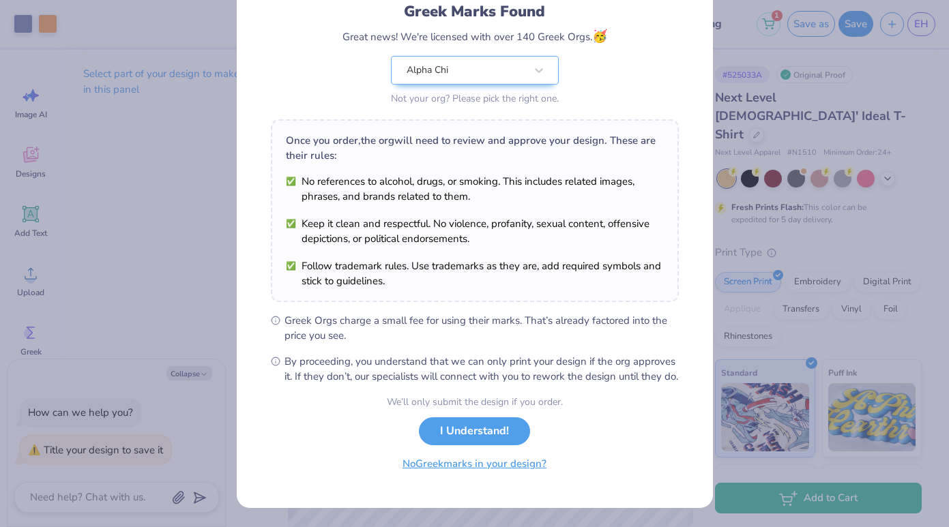
click at [490, 454] on button "No Greek marks in your design?" at bounding box center [474, 464] width 167 height 28
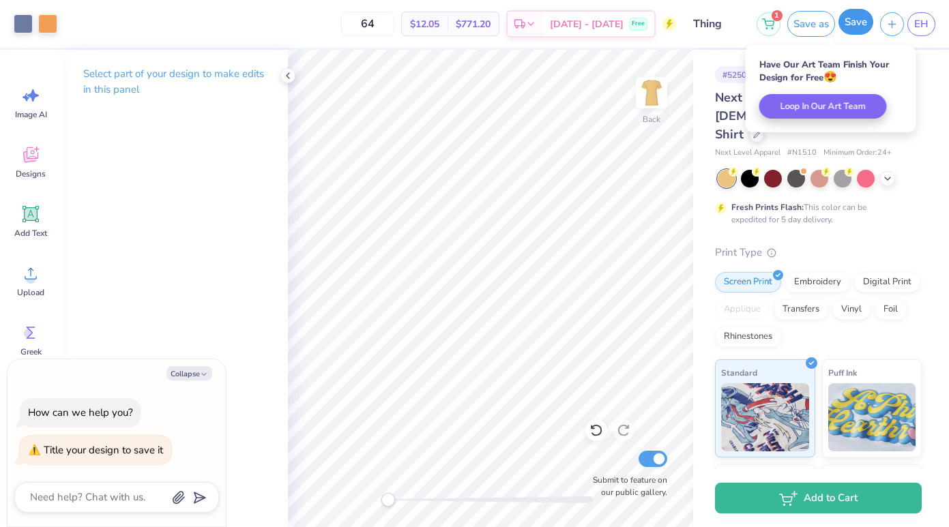
click at [857, 31] on button "Save" at bounding box center [856, 22] width 35 height 26
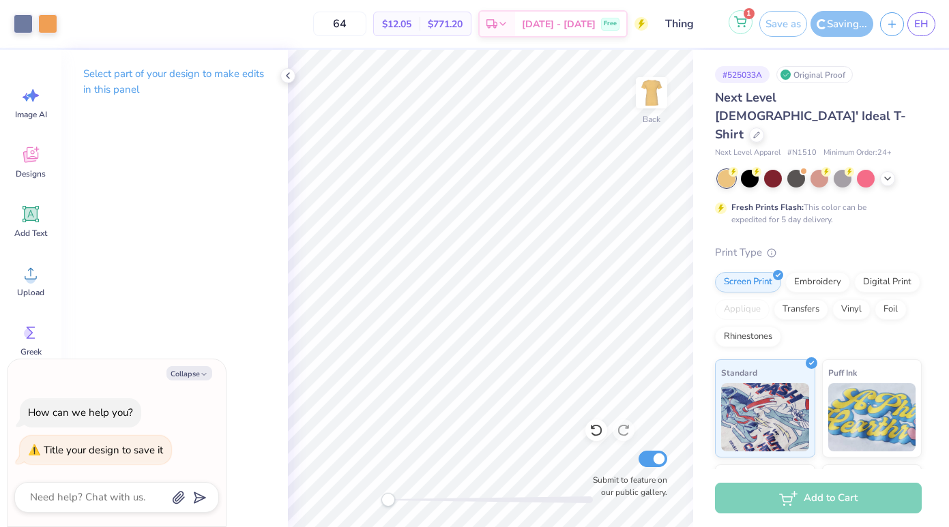
click at [746, 23] on icon at bounding box center [740, 21] width 12 height 11
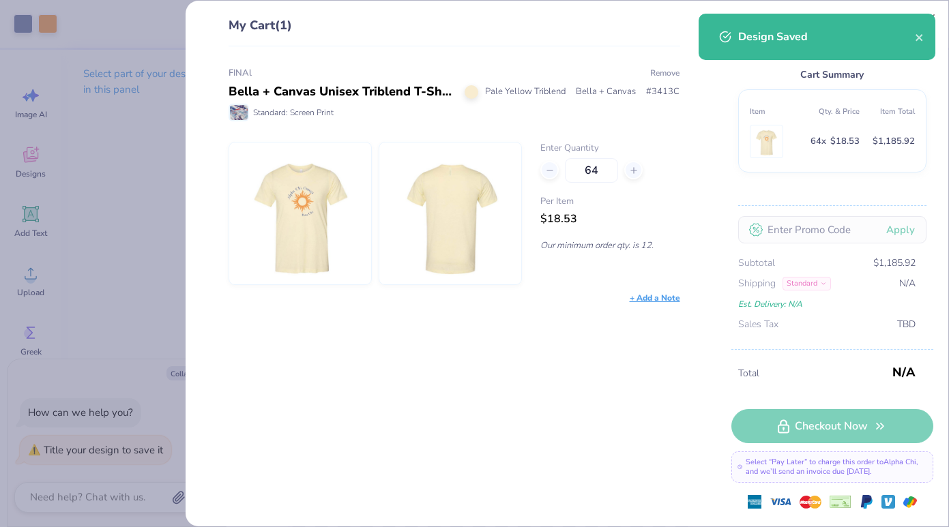
click at [665, 70] on button "Remove" at bounding box center [665, 73] width 31 height 12
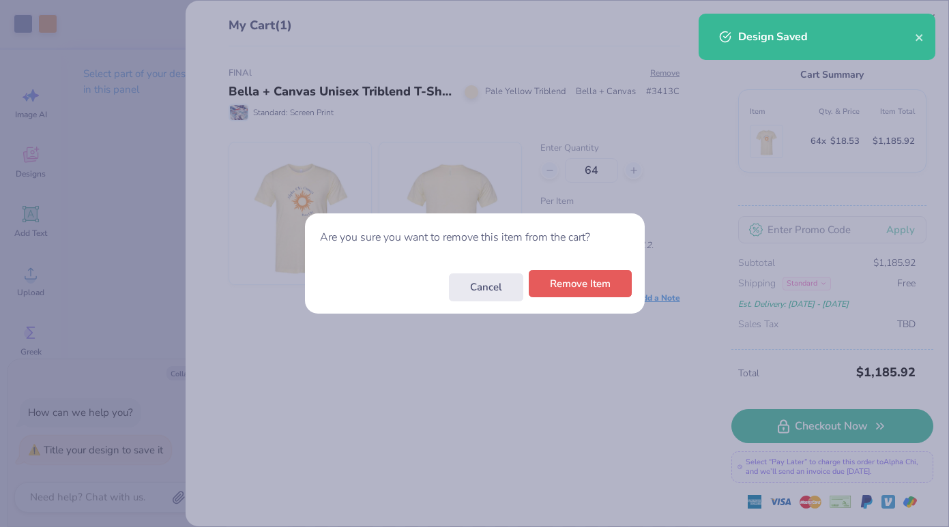
click at [600, 282] on button "Remove Item" at bounding box center [580, 284] width 103 height 28
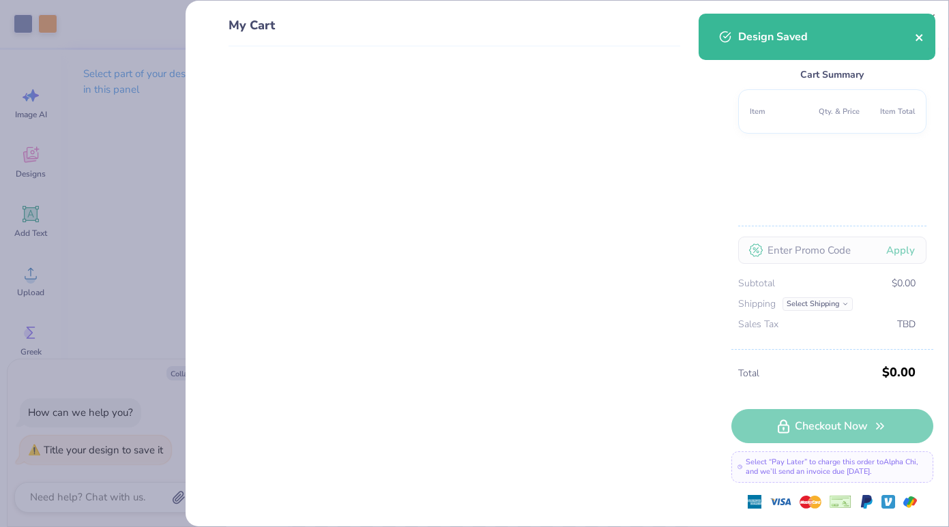
click at [921, 37] on icon "close" at bounding box center [920, 37] width 10 height 11
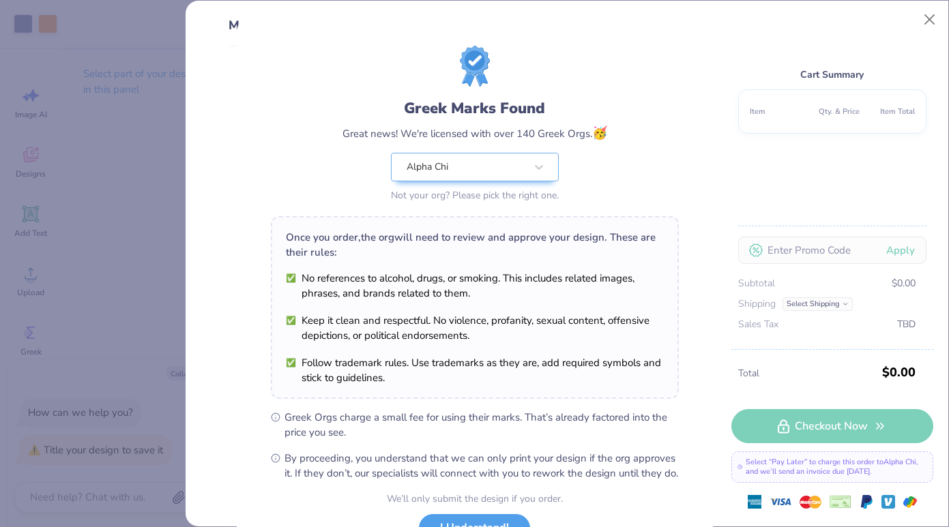
click at [923, 16] on div "Design Saved" at bounding box center [817, 42] width 242 height 62
click at [923, 12] on div "Greek Marks Found Great news! We're licensed with over 140 Greek Orgs. 🥳 Alpha …" at bounding box center [474, 263] width 949 height 527
click at [930, 23] on div "Greek Marks Found Great news! We're licensed with over 140 Greek Orgs. 🥳 Alpha …" at bounding box center [474, 263] width 949 height 527
click at [930, 14] on div "Greek Marks Found Great news! We're licensed with over 140 Greek Orgs. 🥳 Alpha …" at bounding box center [474, 263] width 949 height 527
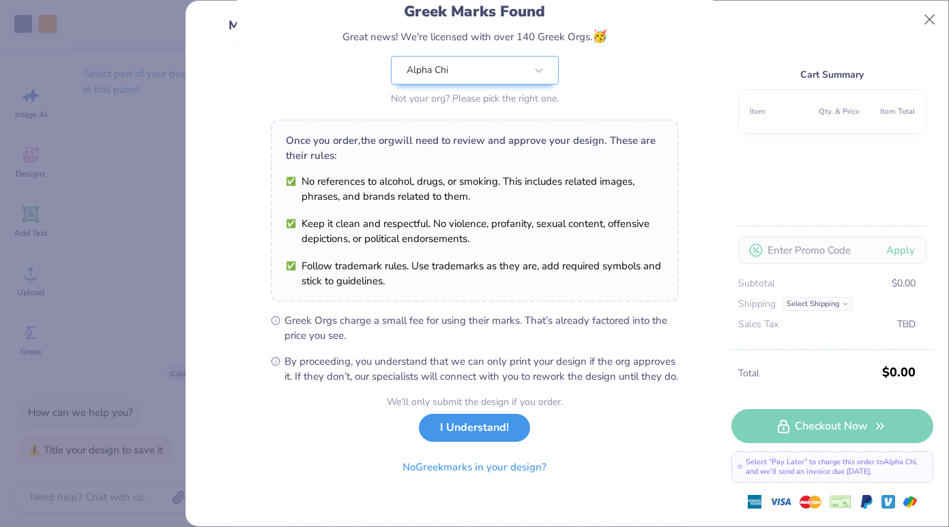
click at [451, 435] on button "I Understand!" at bounding box center [474, 428] width 111 height 28
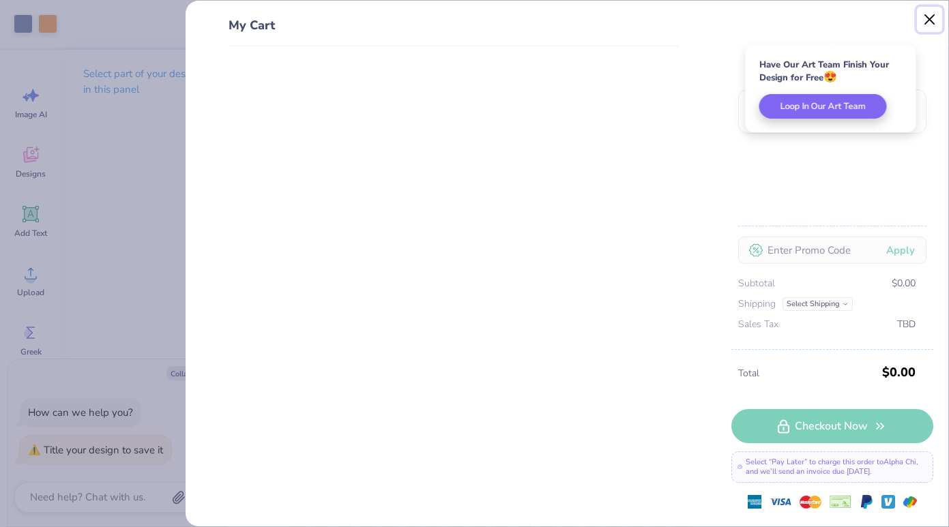
click at [936, 18] on button "Close" at bounding box center [930, 20] width 26 height 26
type textarea "x"
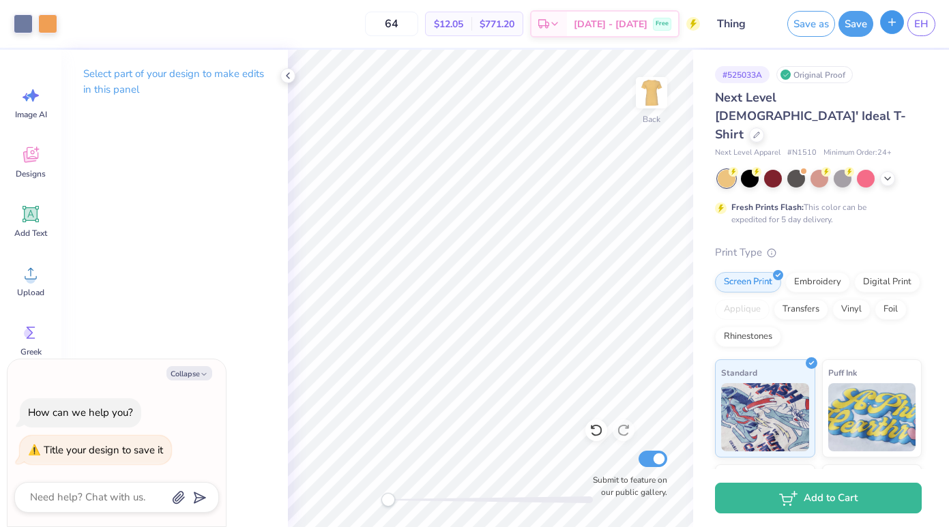
click at [893, 26] on icon "button" at bounding box center [892, 22] width 12 height 12
type textarea "x"
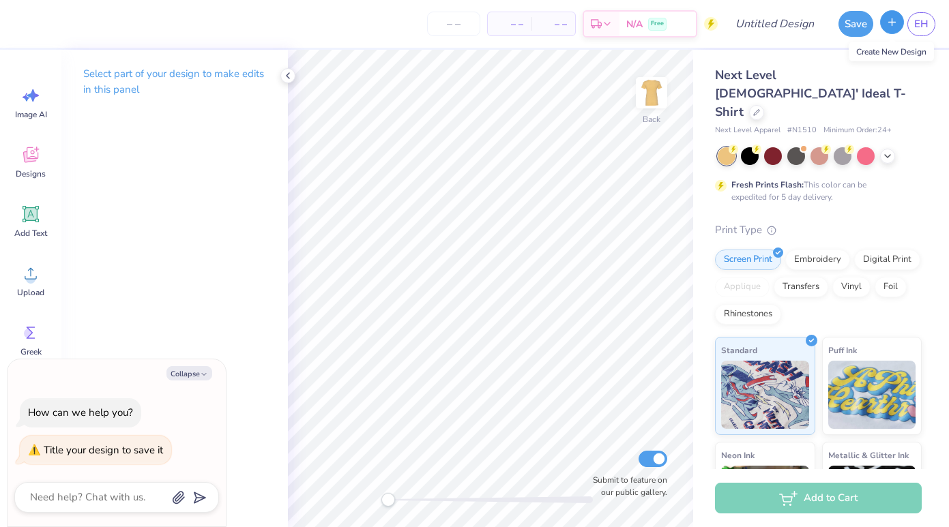
click at [893, 26] on icon "button" at bounding box center [892, 22] width 12 height 12
type textarea "x"
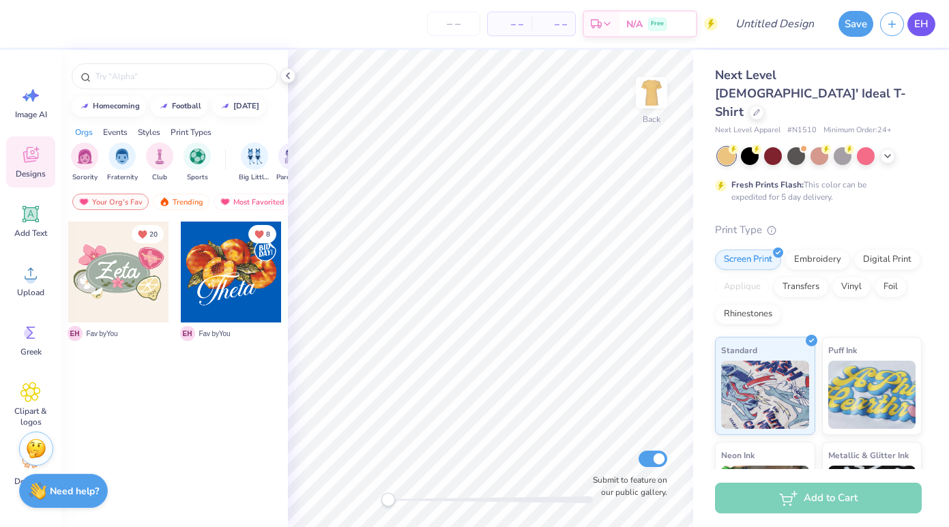
click at [914, 25] on link "EH" at bounding box center [922, 24] width 28 height 24
